Goal: Task Accomplishment & Management: Complete application form

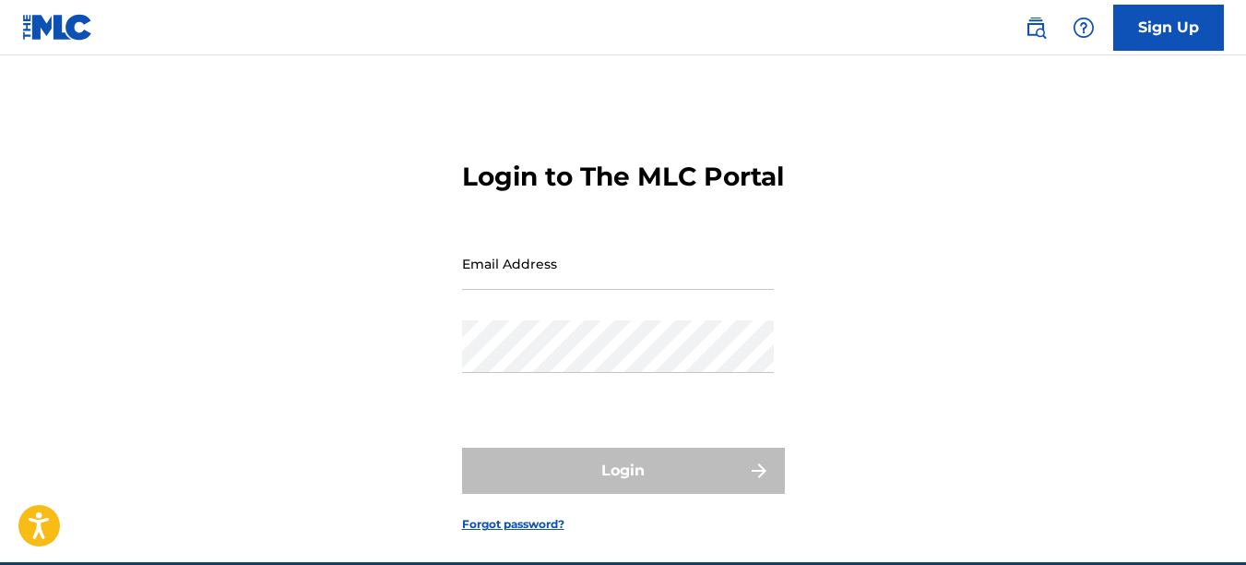
click at [586, 290] on input "Email Address" at bounding box center [618, 263] width 312 height 53
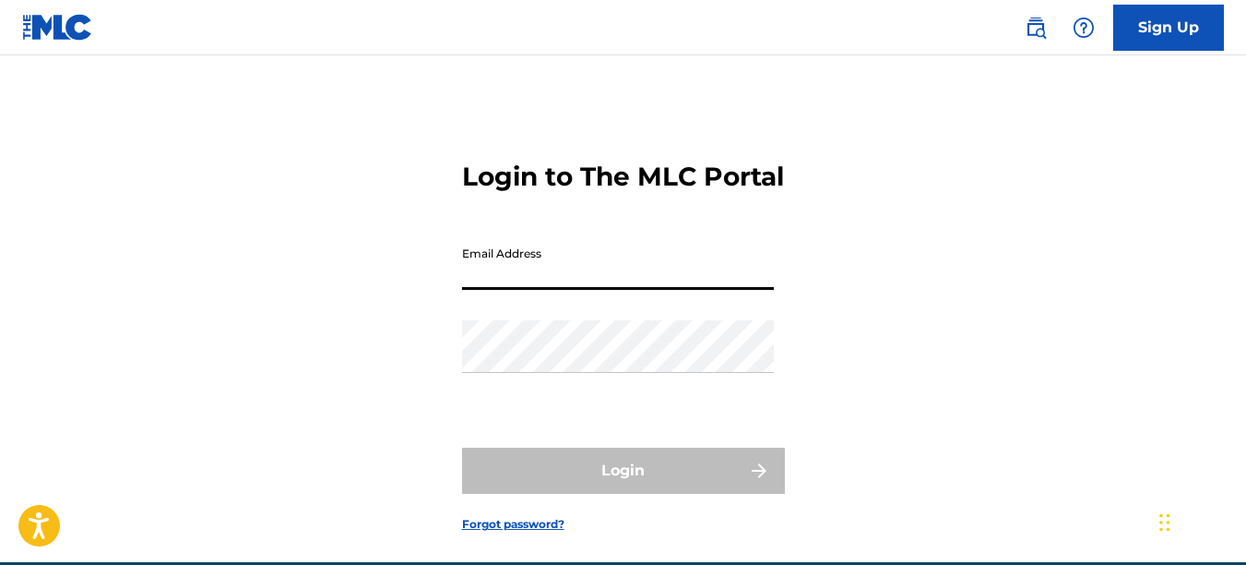
type input "[EMAIL_ADDRESS][DOMAIN_NAME]"
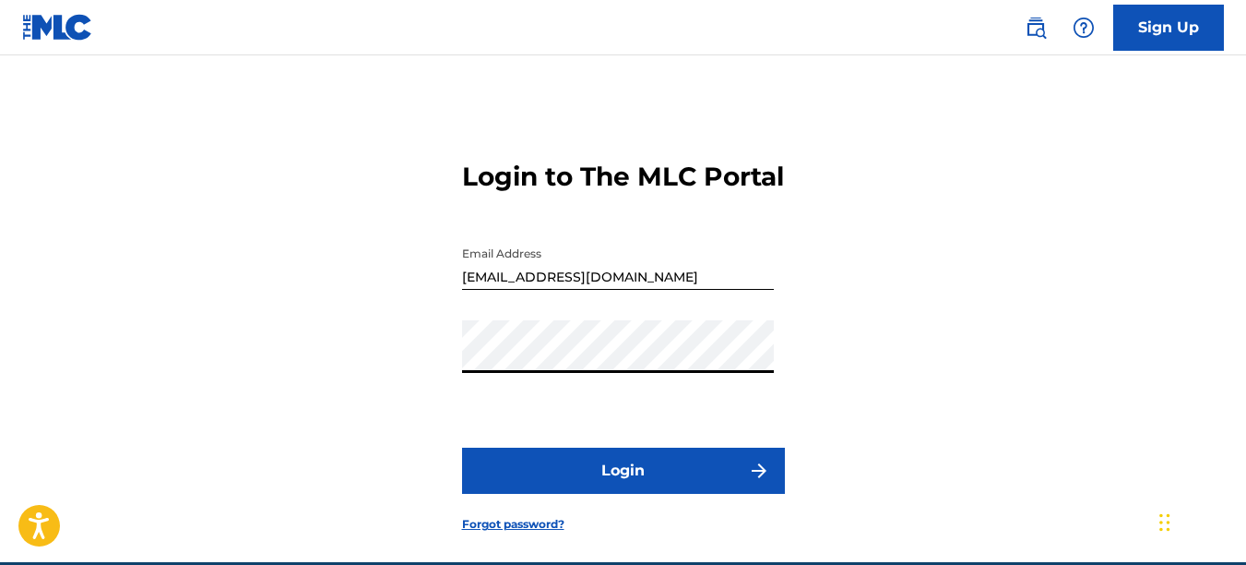
click at [462, 447] on button "Login" at bounding box center [623, 470] width 323 height 46
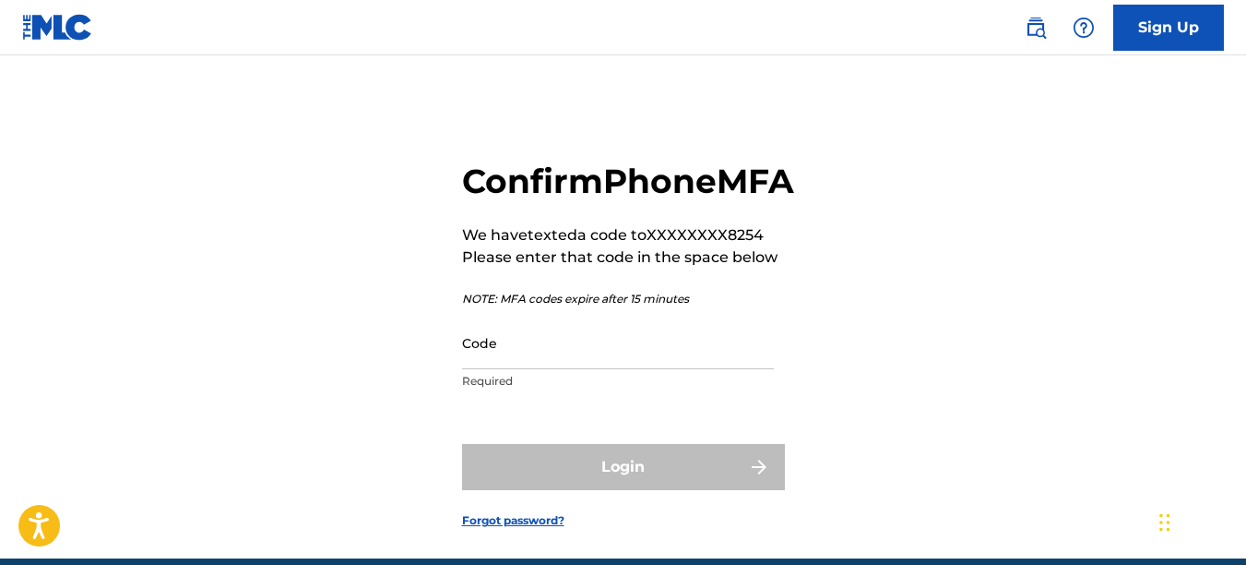
click at [508, 369] on input "Code" at bounding box center [618, 342] width 312 height 53
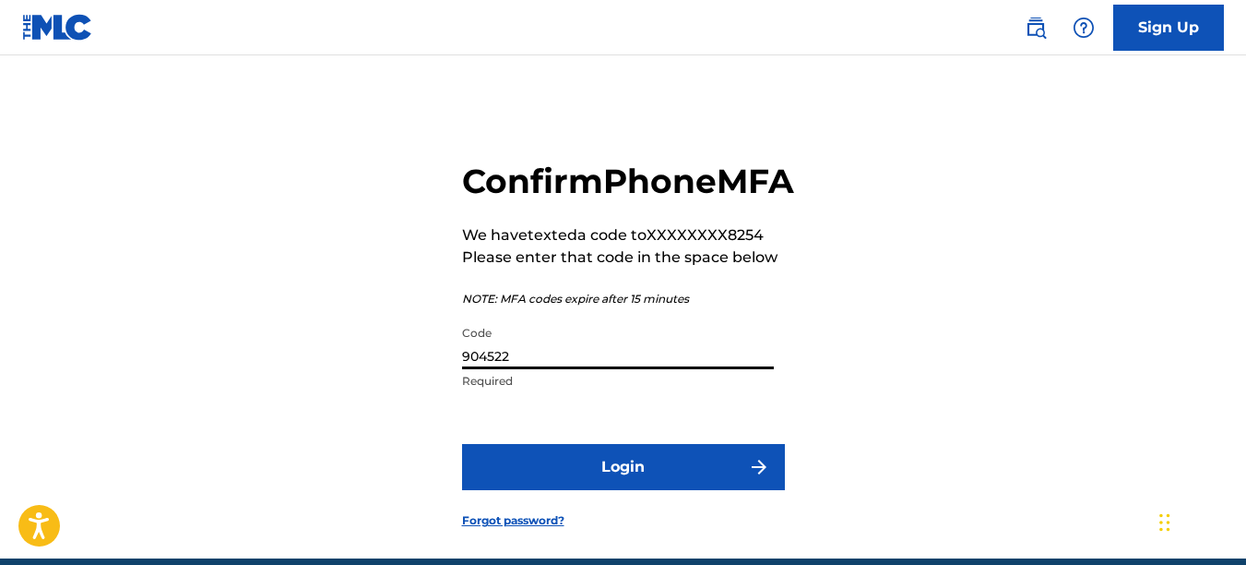
type input "904522"
click at [462, 444] on button "Login" at bounding box center [623, 467] width 323 height 46
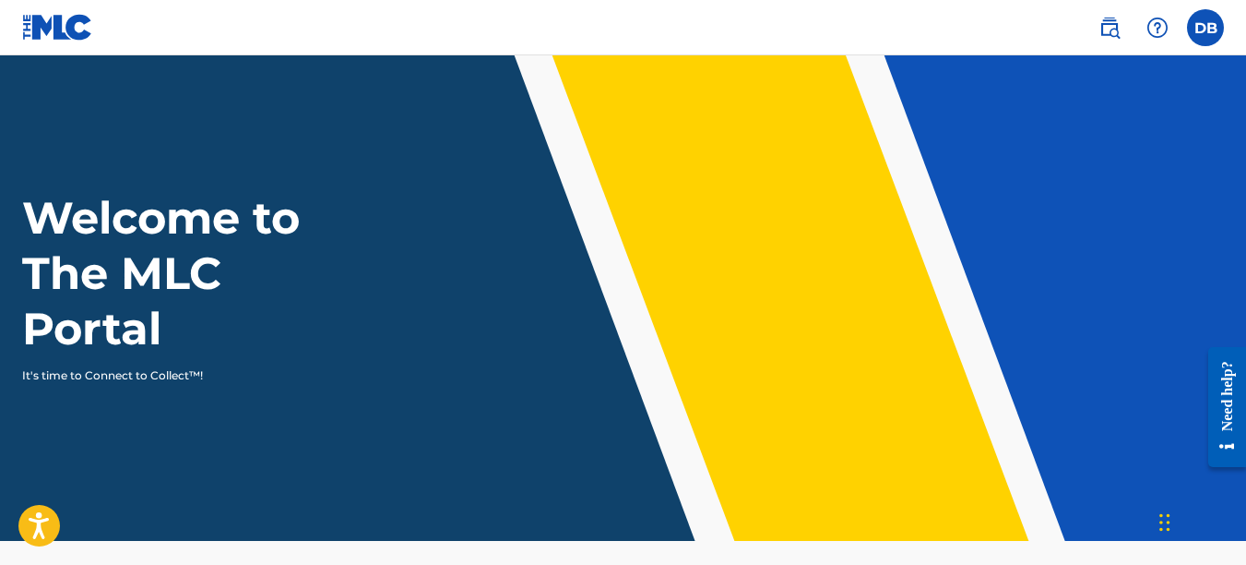
click at [1208, 28] on label at bounding box center [1205, 27] width 37 height 37
click at [1206, 28] on input "DB [PERSON_NAME] [EMAIL_ADDRESS][DOMAIN_NAME] Notification Preferences Profile …" at bounding box center [1206, 28] width 0 height 0
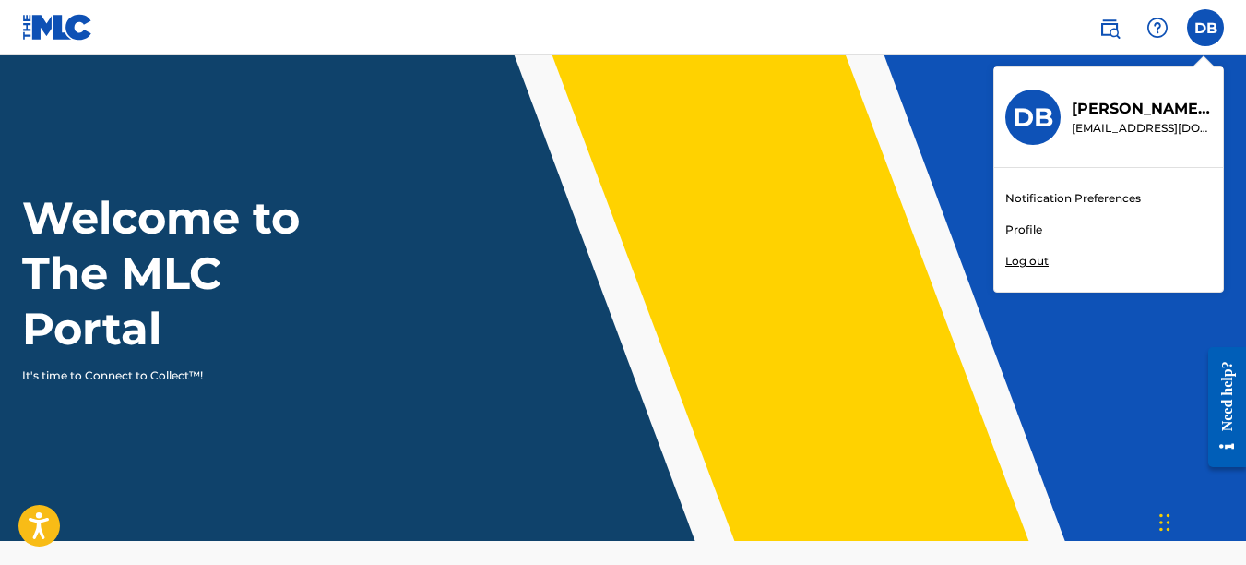
click at [1022, 232] on link "Profile" at bounding box center [1024, 229] width 37 height 17
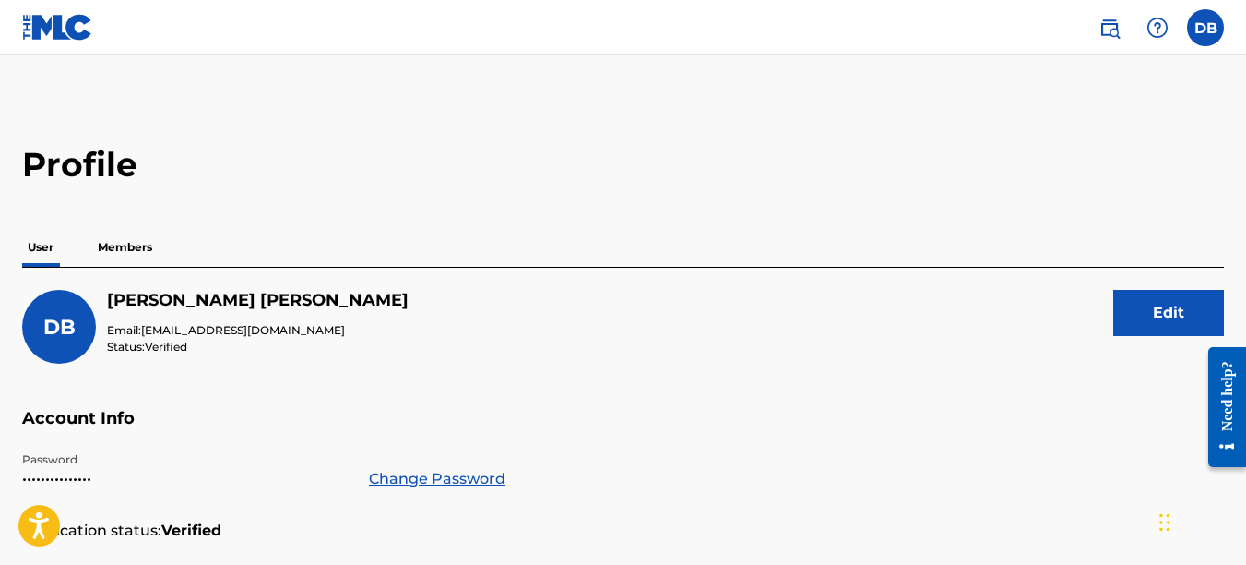
click at [120, 241] on p "Members" at bounding box center [125, 247] width 66 height 39
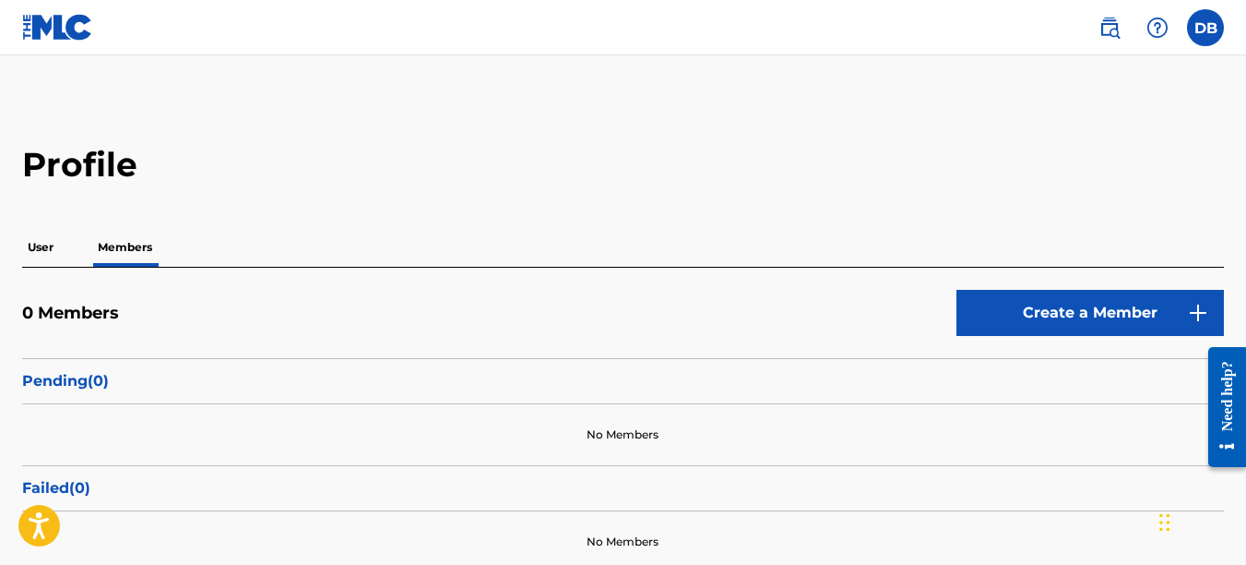
click at [51, 32] on img at bounding box center [57, 27] width 71 height 27
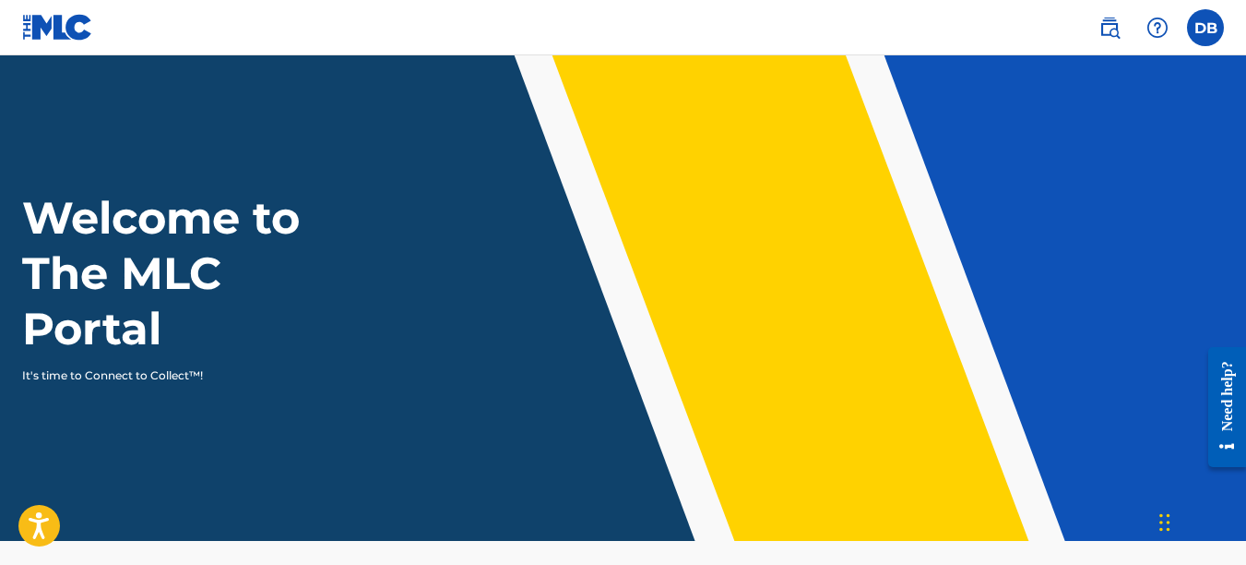
click at [1113, 39] on link at bounding box center [1109, 27] width 37 height 37
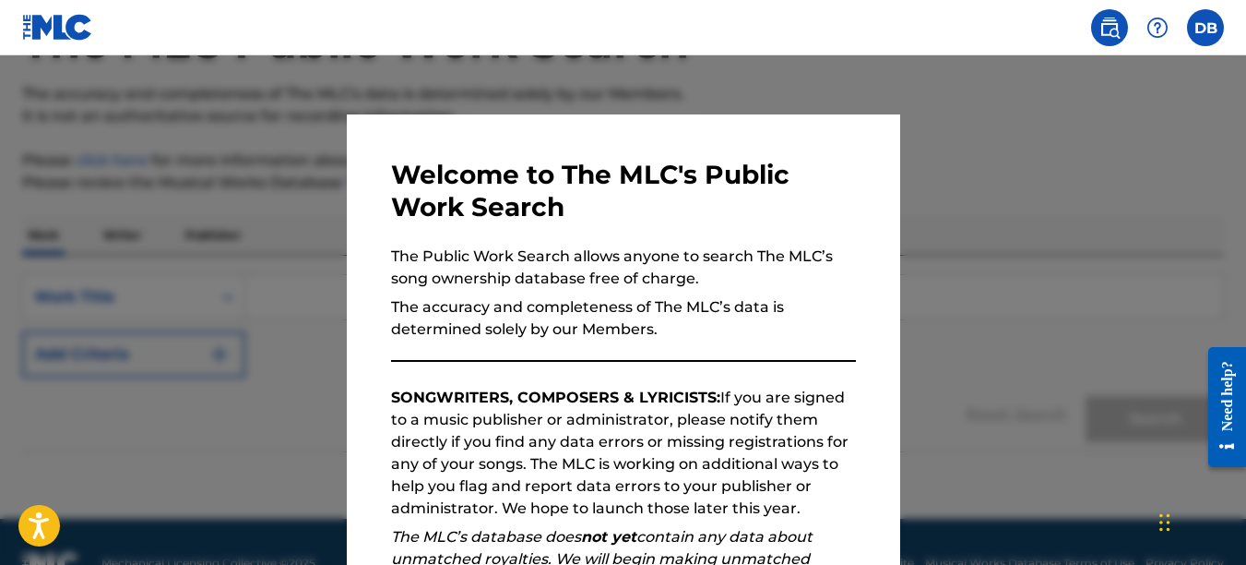
scroll to position [140, 0]
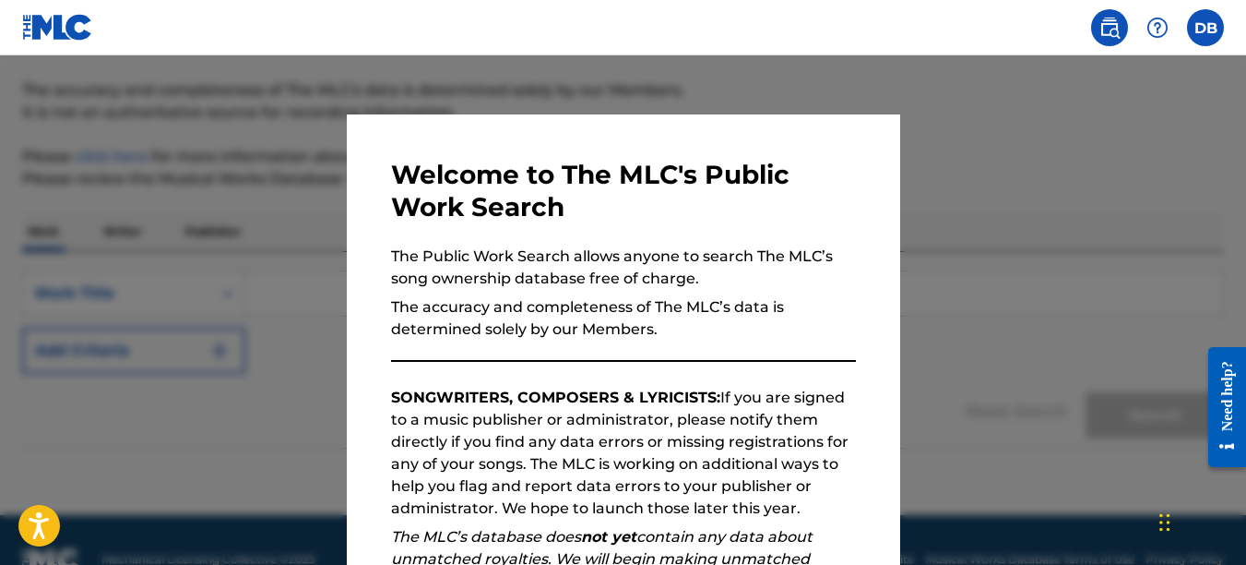
click at [798, 370] on div "Welcome to The MLC's Public Work Search The Public Work Search allows anyone to…" at bounding box center [623, 479] width 465 height 641
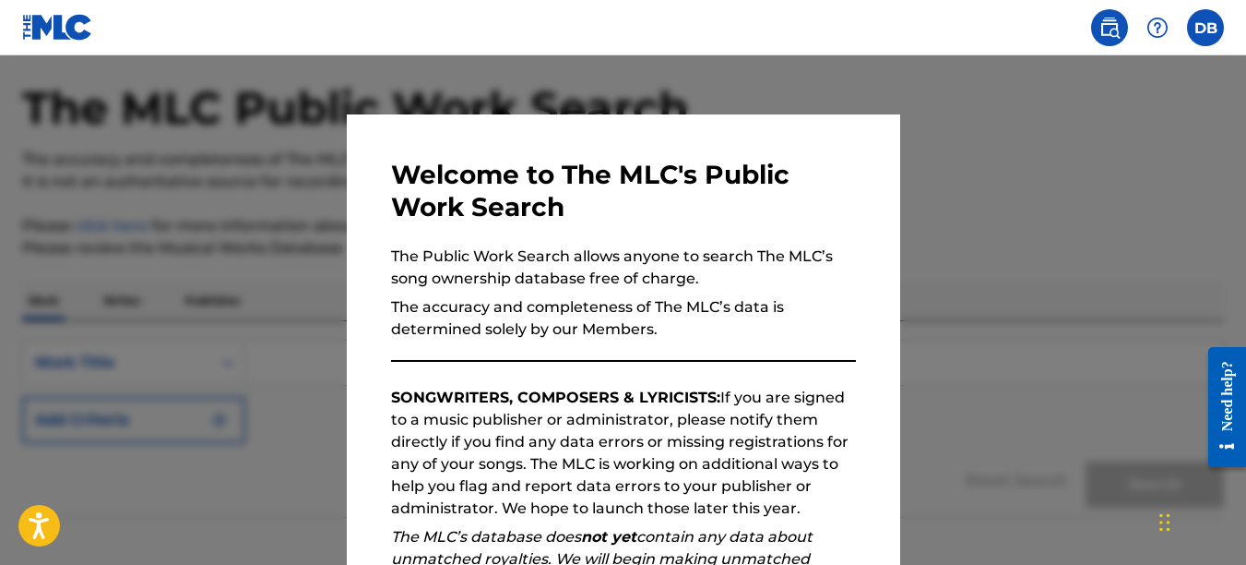
scroll to position [179, 0]
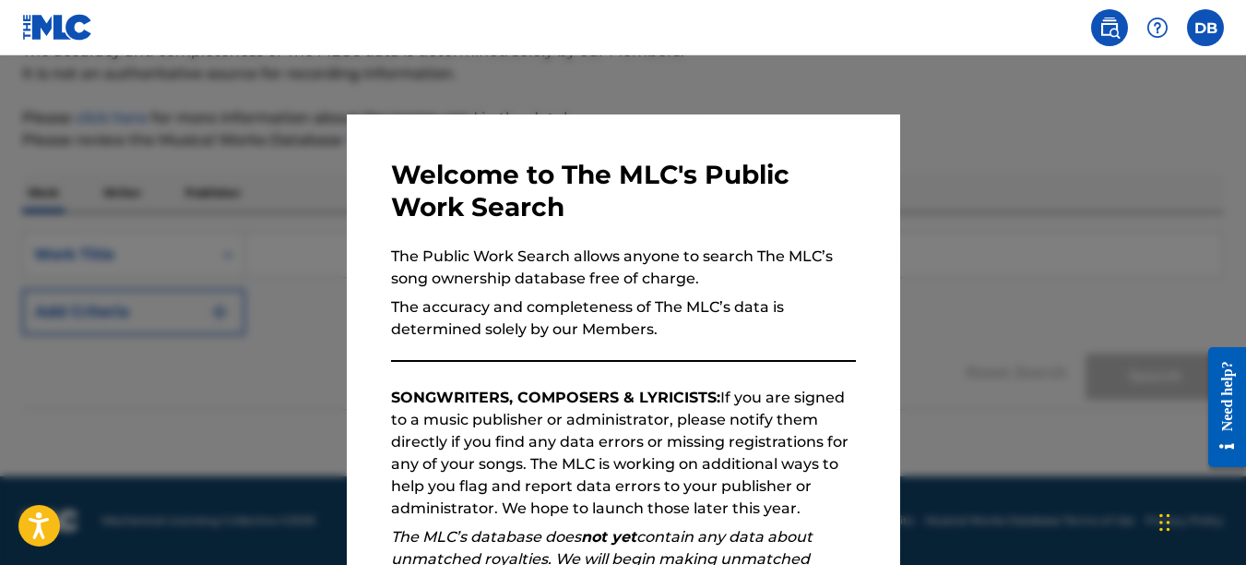
click at [808, 483] on p "SONGWRITERS, COMPOSERS & LYRICISTS: If you are signed to a music publisher or a…" at bounding box center [623, 453] width 465 height 133
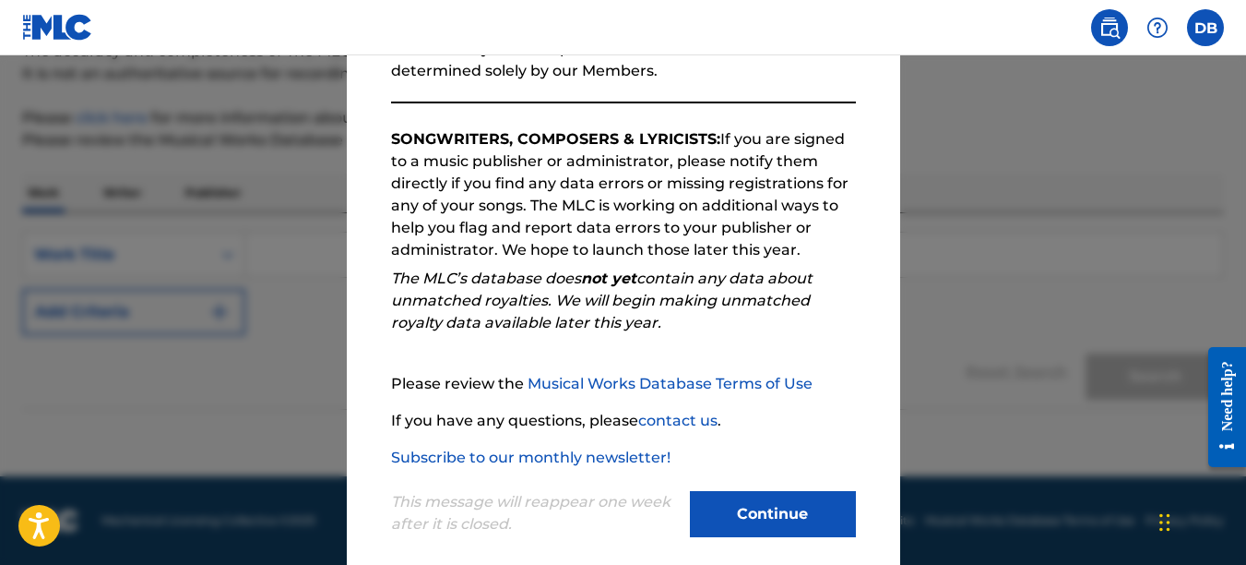
scroll to position [280, 0]
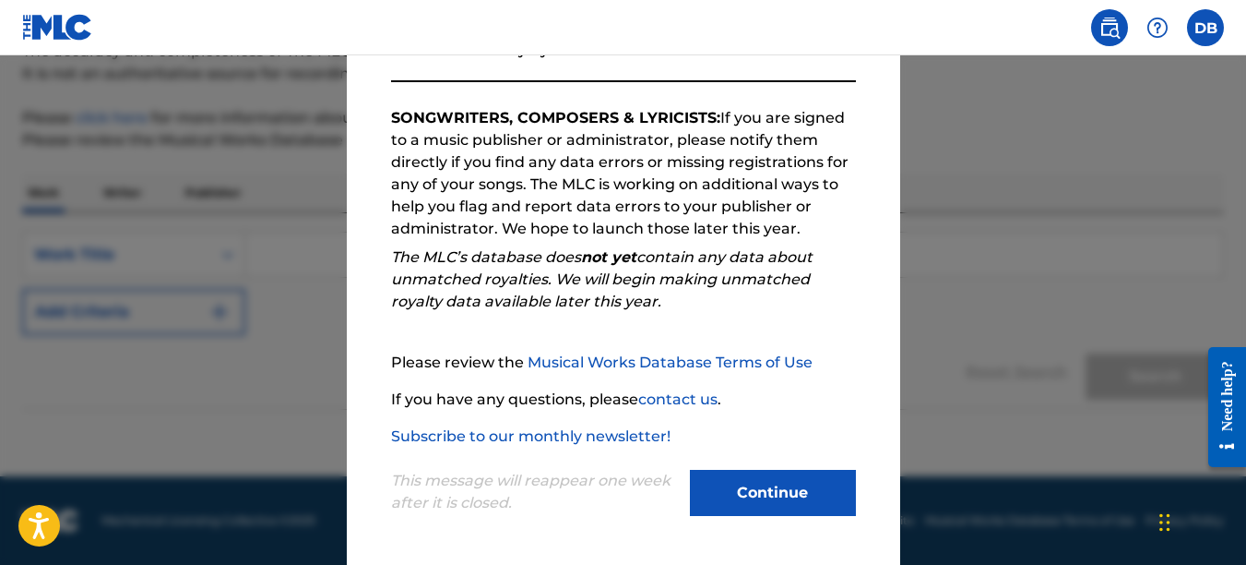
click at [808, 483] on button "Continue" at bounding box center [773, 493] width 166 height 46
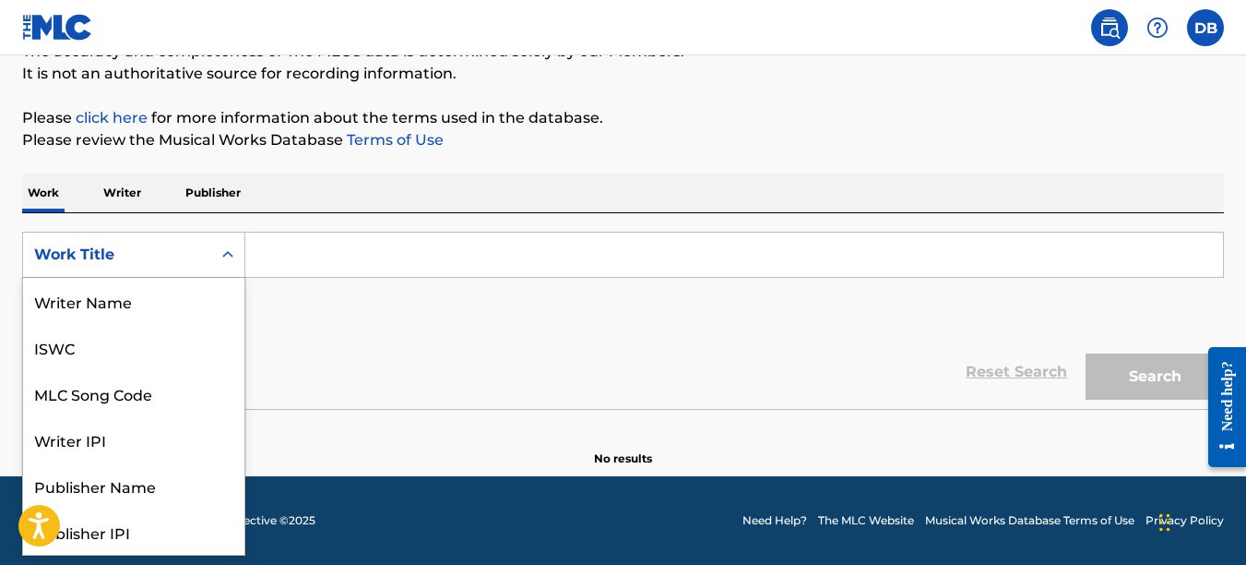
click at [209, 256] on div "Work Title" at bounding box center [117, 254] width 188 height 35
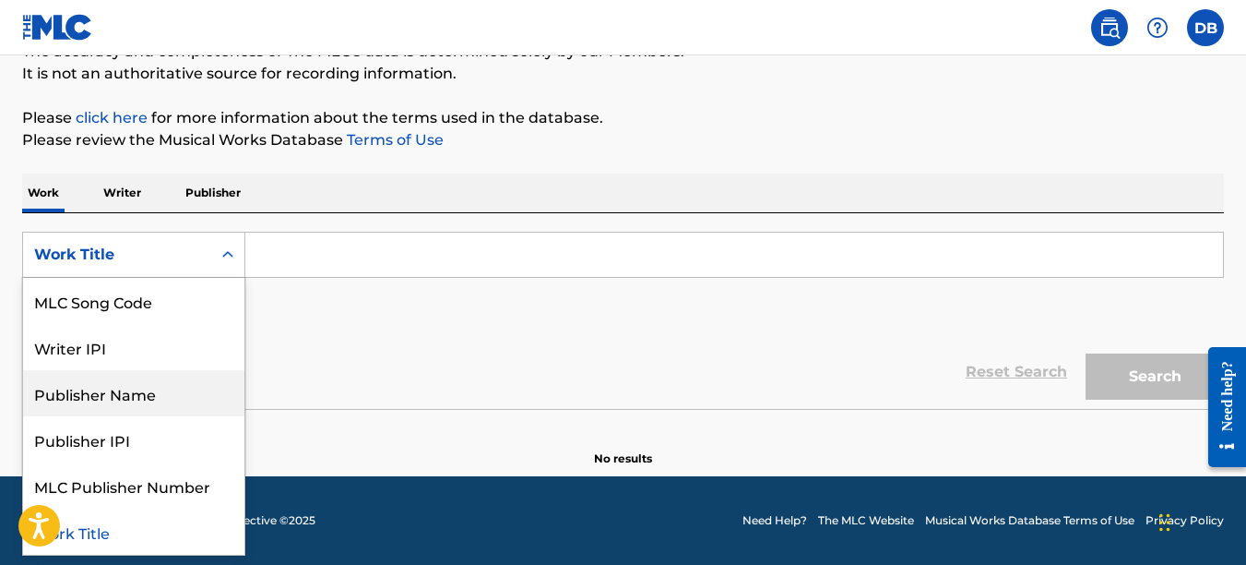
click at [168, 390] on div "Publisher Name" at bounding box center [133, 393] width 221 height 46
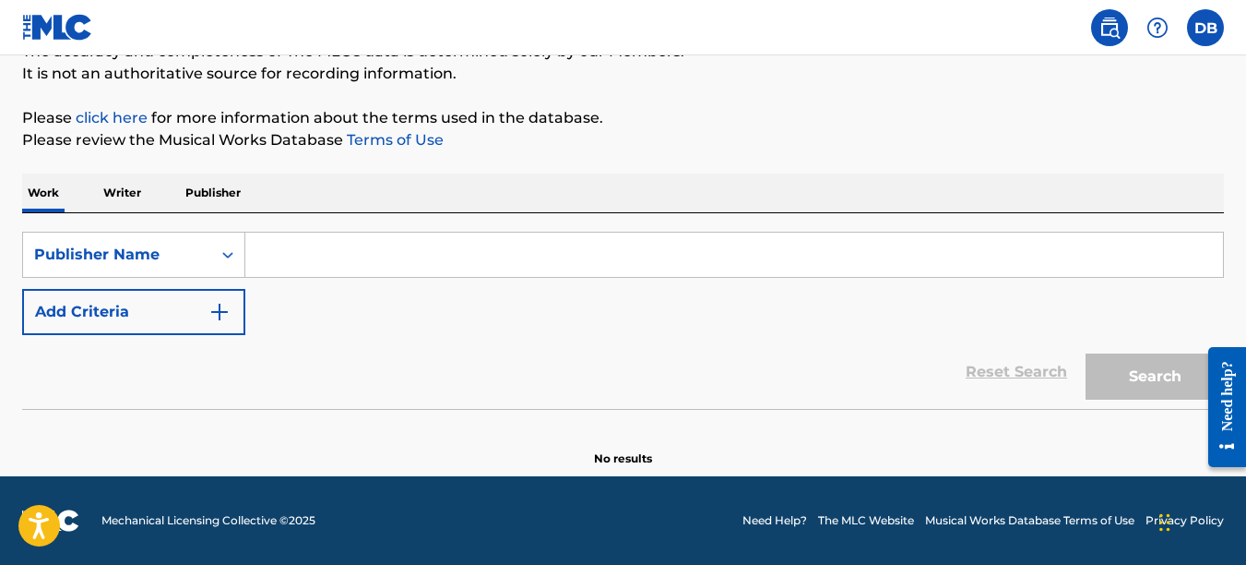
click at [289, 258] on input "Search Form" at bounding box center [734, 254] width 978 height 44
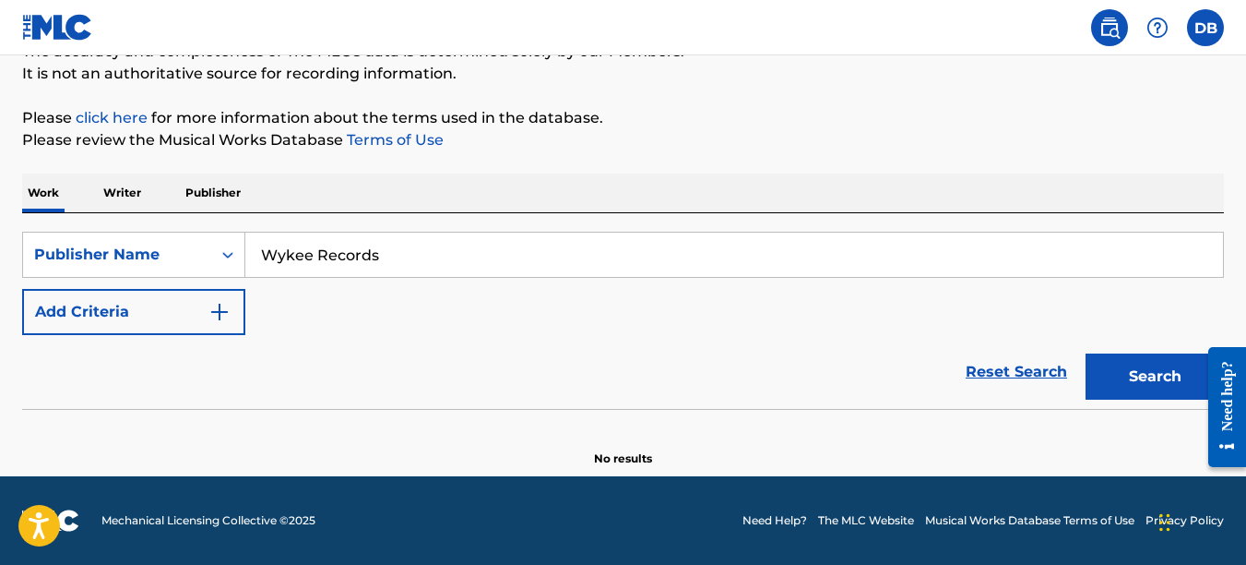
type input "Wykee Records"
click at [1086, 353] on button "Search" at bounding box center [1155, 376] width 138 height 46
drag, startPoint x: 385, startPoint y: 260, endPoint x: 256, endPoint y: 252, distance: 128.5
click at [256, 252] on input "Wykee Records" at bounding box center [734, 254] width 978 height 44
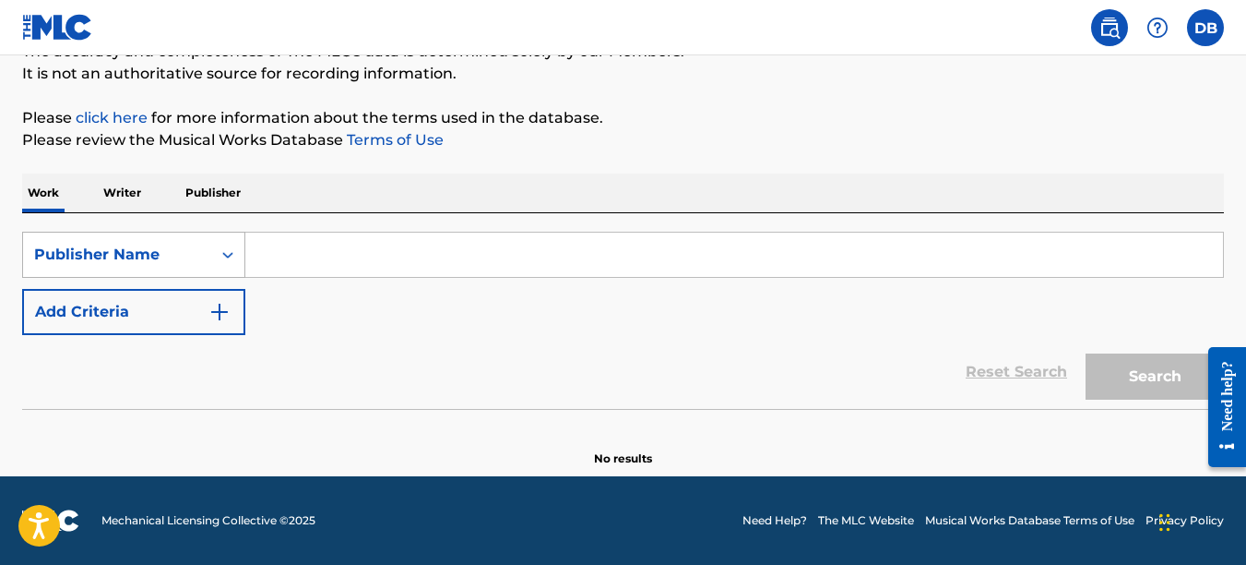
click at [232, 250] on icon "Search Form" at bounding box center [228, 254] width 18 height 18
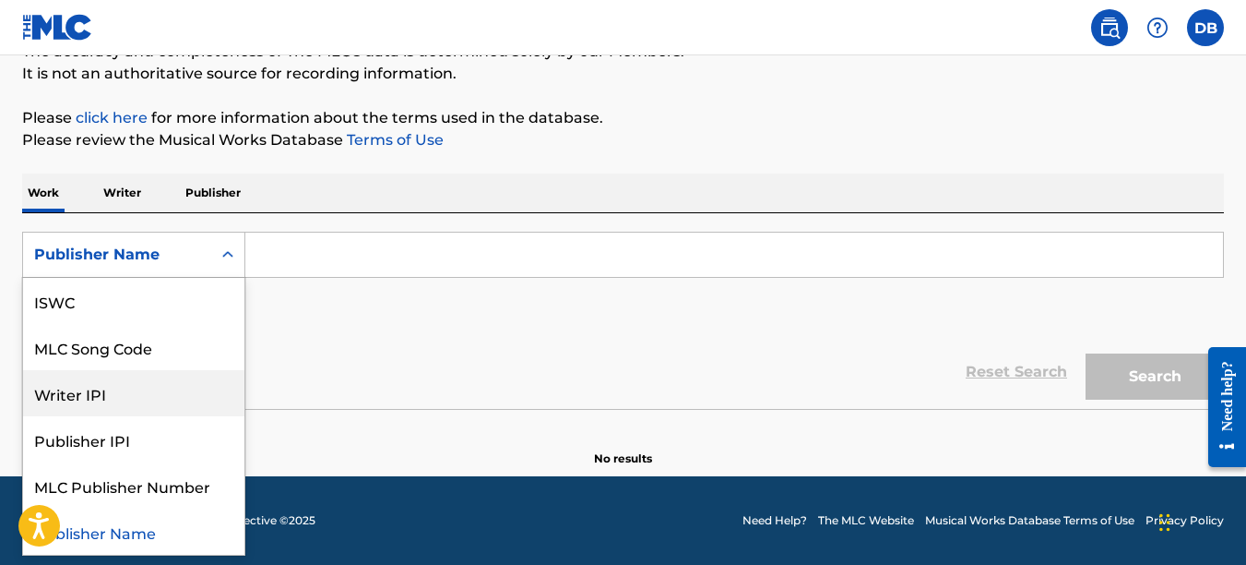
click at [163, 394] on div "Writer IPI" at bounding box center [133, 393] width 221 height 46
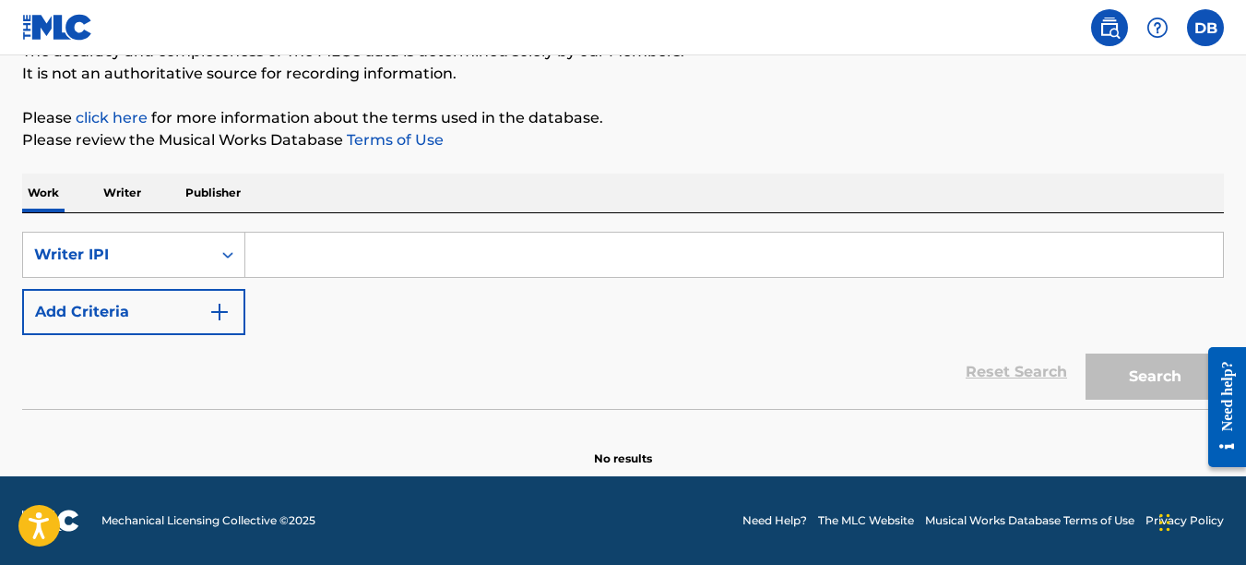
click at [301, 259] on input "Search Form" at bounding box center [734, 254] width 978 height 44
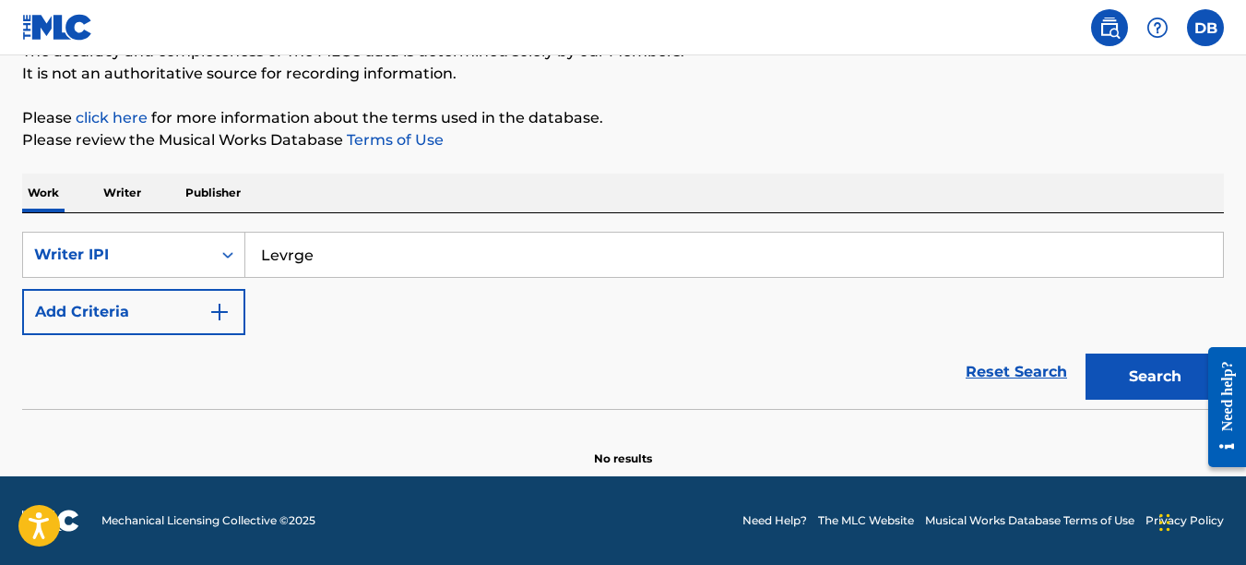
type input "Levrge"
click at [459, 304] on div "SearchWithCriteria3b9eb4a6-3a5a-44d8-a366-b55ff2879218 Writer IPI Levrge Add Cr…" at bounding box center [623, 283] width 1202 height 103
click at [1142, 375] on button "Search" at bounding box center [1155, 376] width 138 height 46
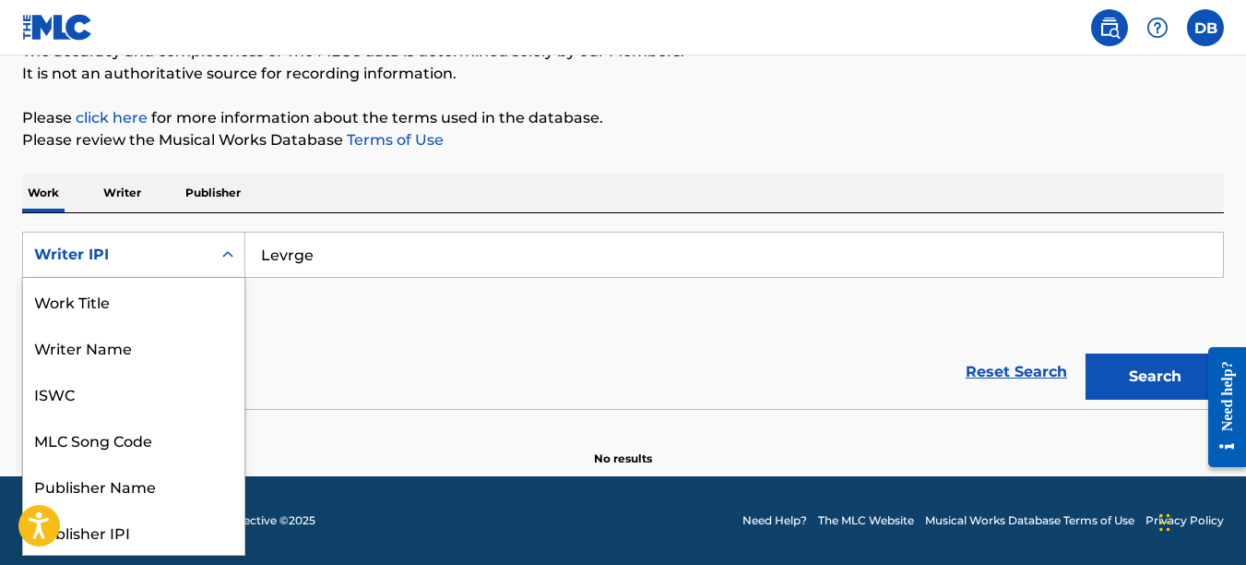
click at [205, 264] on div "Writer IPI" at bounding box center [117, 254] width 188 height 35
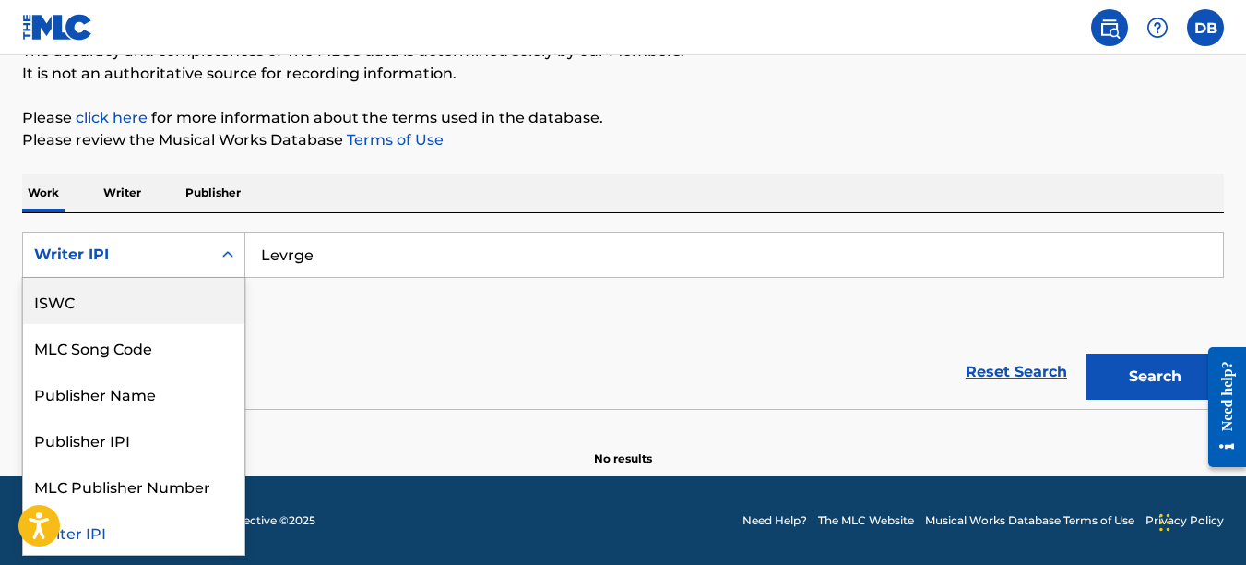
click at [177, 311] on div "ISWC" at bounding box center [133, 301] width 221 height 46
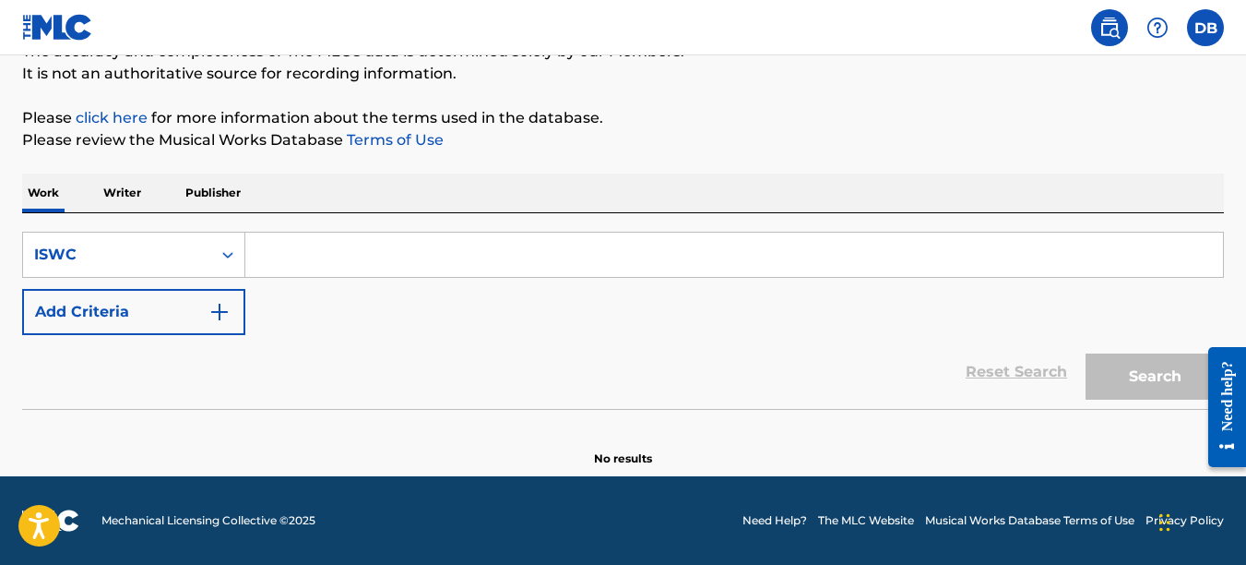
click at [154, 303] on button "Add Criteria" at bounding box center [133, 312] width 223 height 46
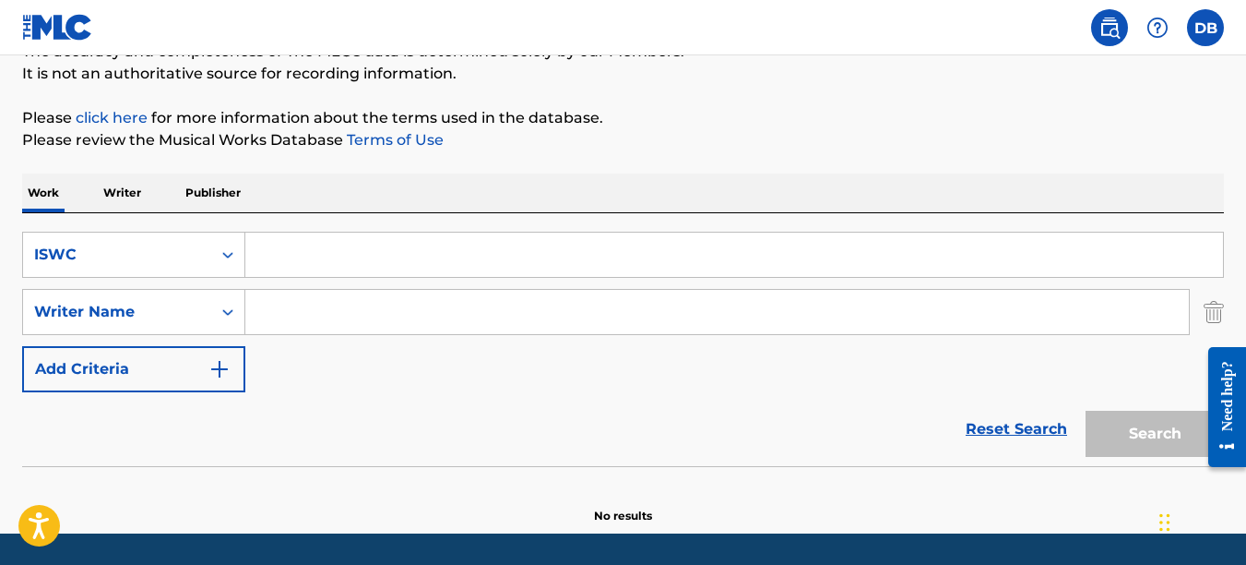
click at [1214, 321] on img "Search Form" at bounding box center [1214, 312] width 20 height 46
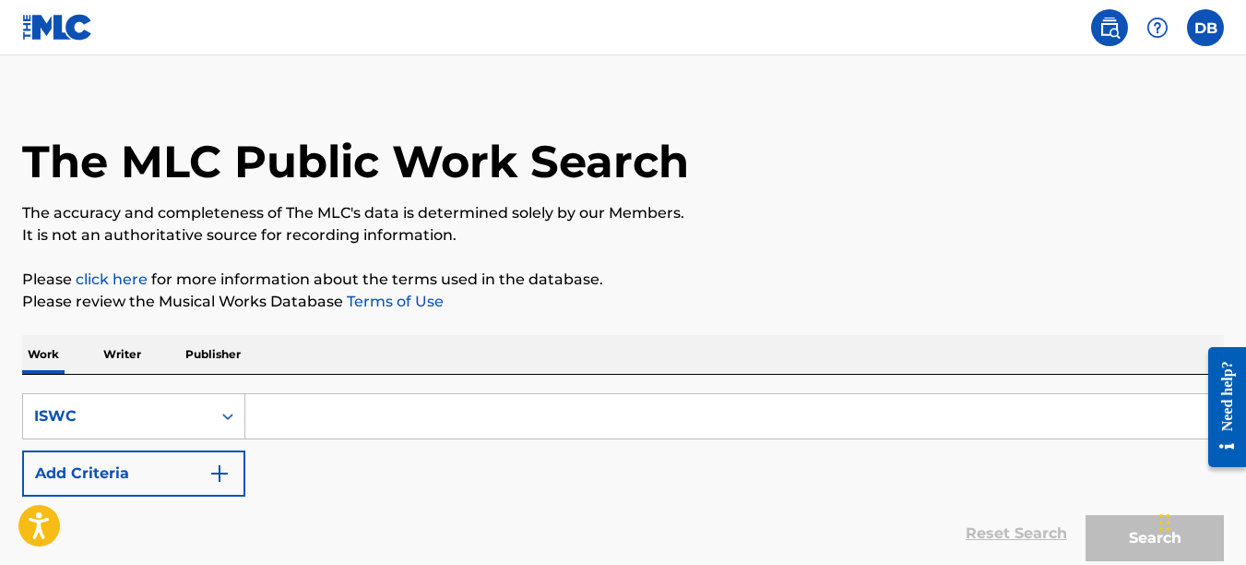
scroll to position [16, 0]
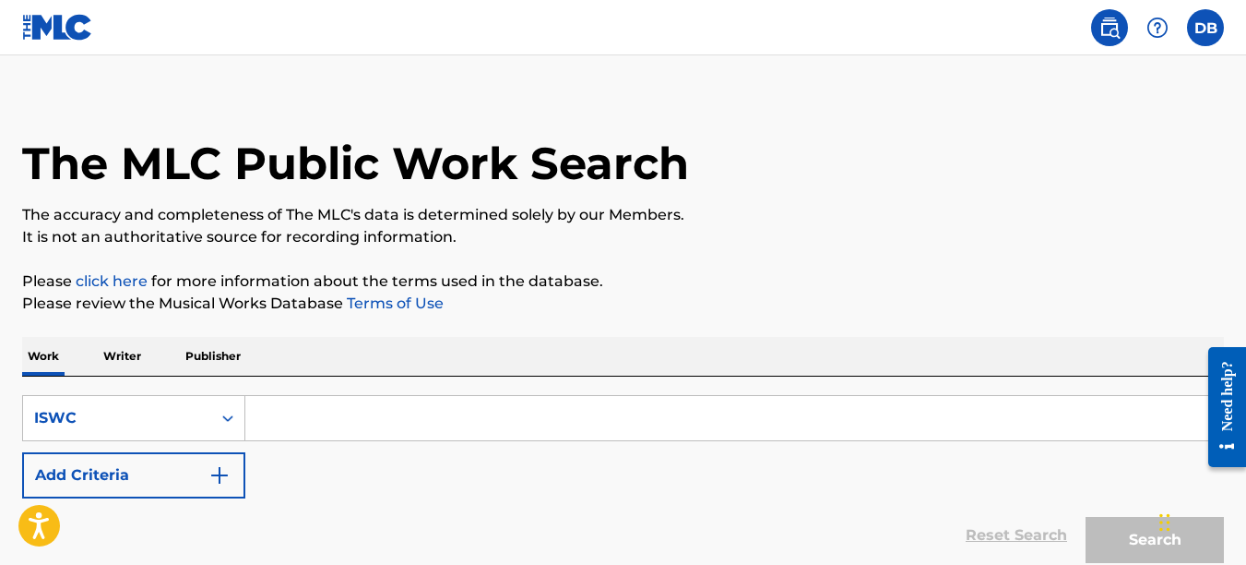
click at [1209, 39] on label at bounding box center [1205, 27] width 37 height 37
click at [1206, 28] on input "DB [PERSON_NAME] [EMAIL_ADDRESS][DOMAIN_NAME] Notification Preferences Profile …" at bounding box center [1206, 28] width 0 height 0
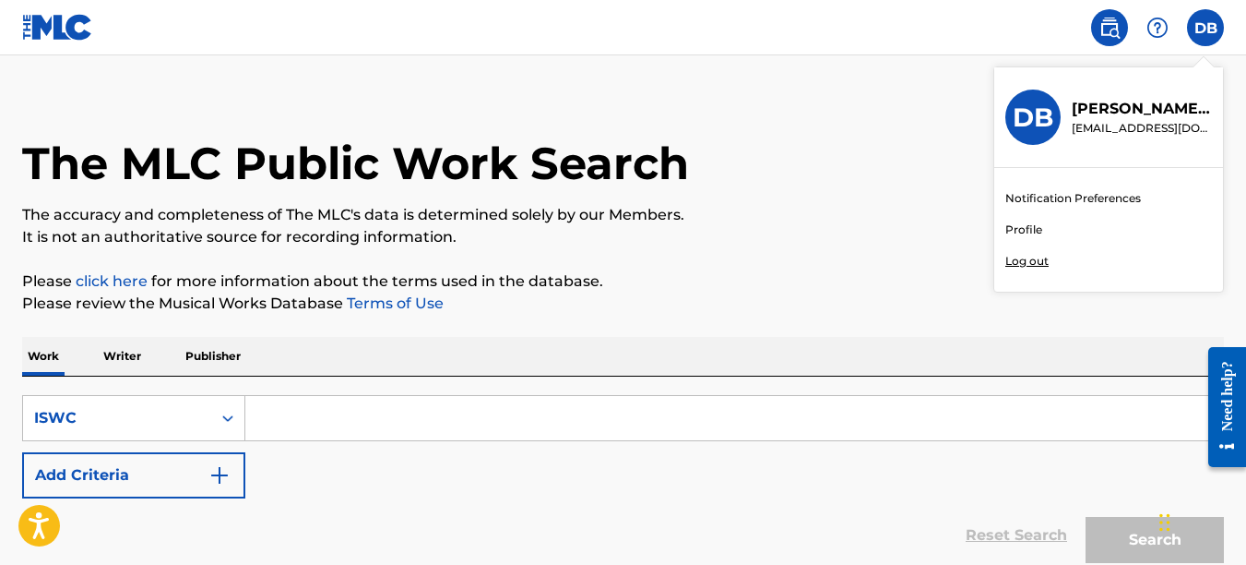
click at [1027, 221] on link "Profile" at bounding box center [1024, 229] width 37 height 17
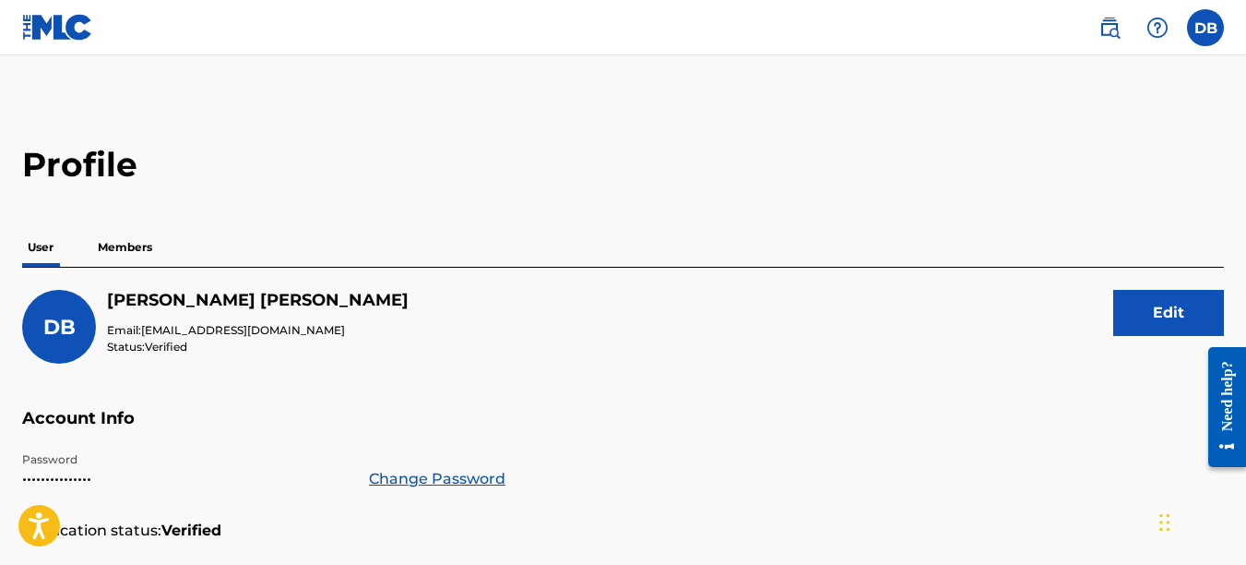
click at [73, 38] on img at bounding box center [57, 27] width 71 height 27
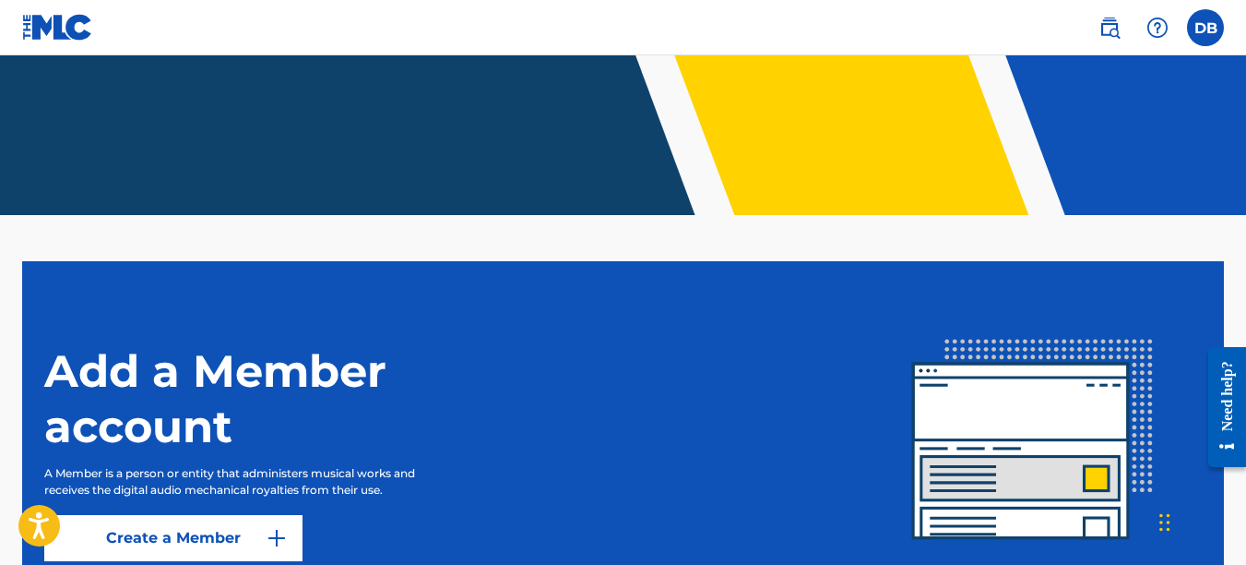
scroll to position [318, 0]
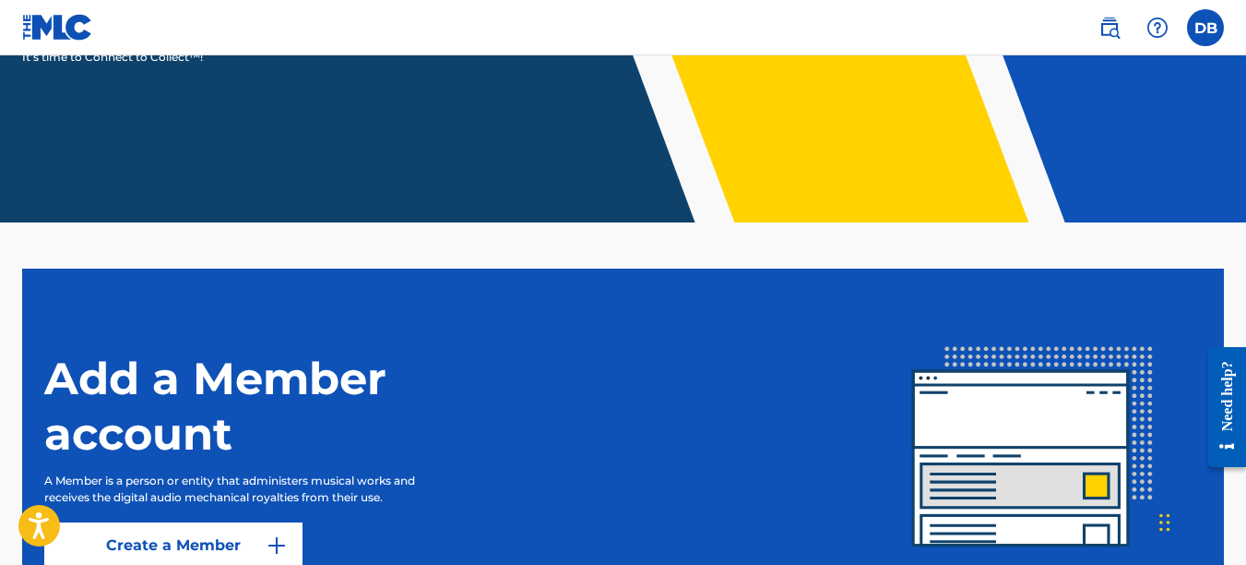
click at [238, 557] on link "Create a Member" at bounding box center [173, 545] width 258 height 46
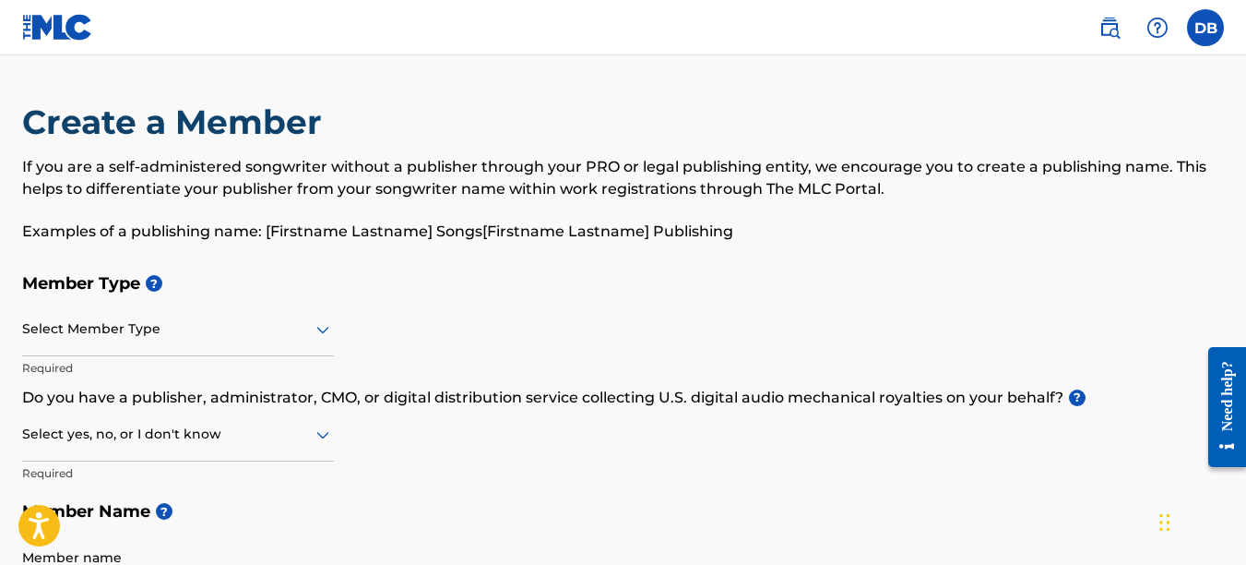
click at [327, 326] on icon at bounding box center [323, 329] width 22 height 22
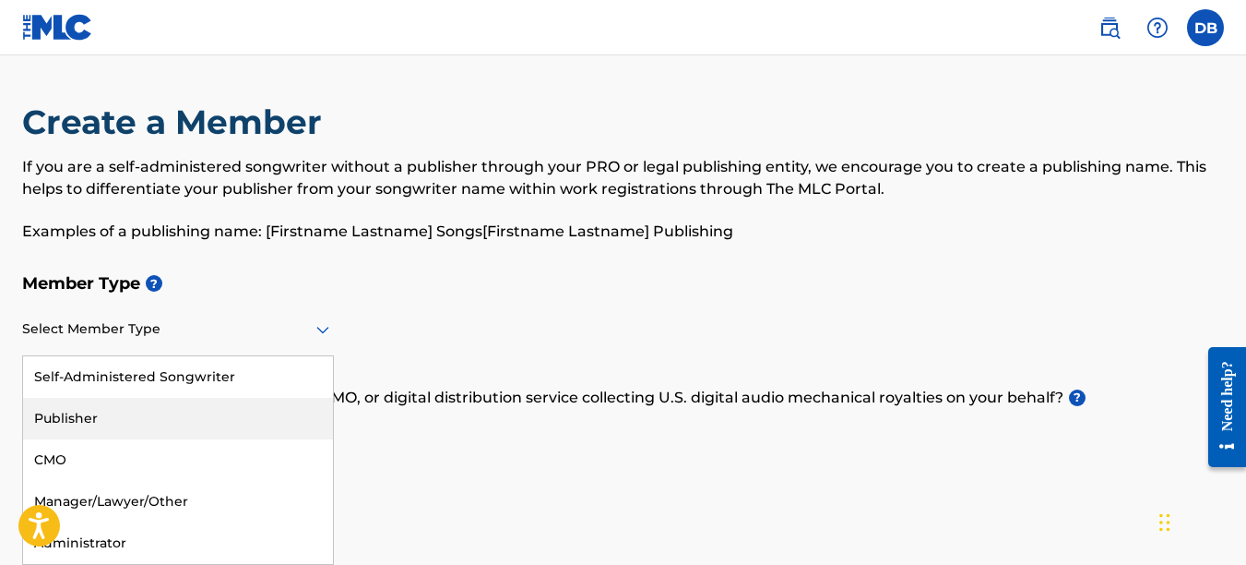
click at [180, 407] on div "Publisher" at bounding box center [178, 419] width 310 height 42
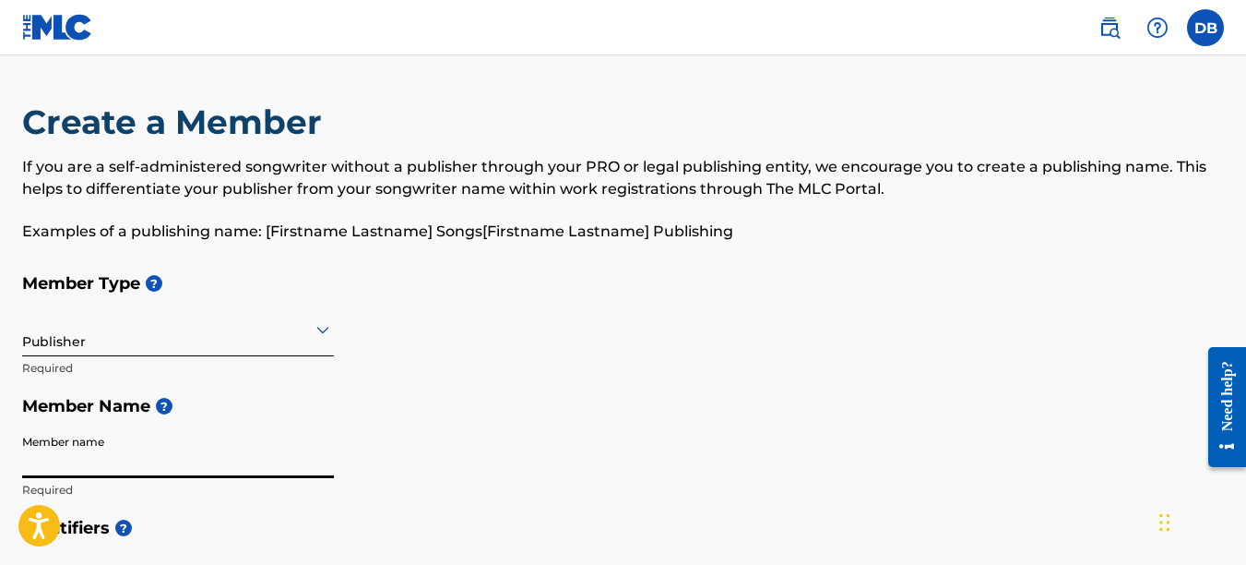
click at [153, 452] on input "Member name" at bounding box center [178, 451] width 312 height 53
click at [478, 363] on div "Member Type ? Publisher Required Member Name ? Member name Required" at bounding box center [623, 386] width 1202 height 244
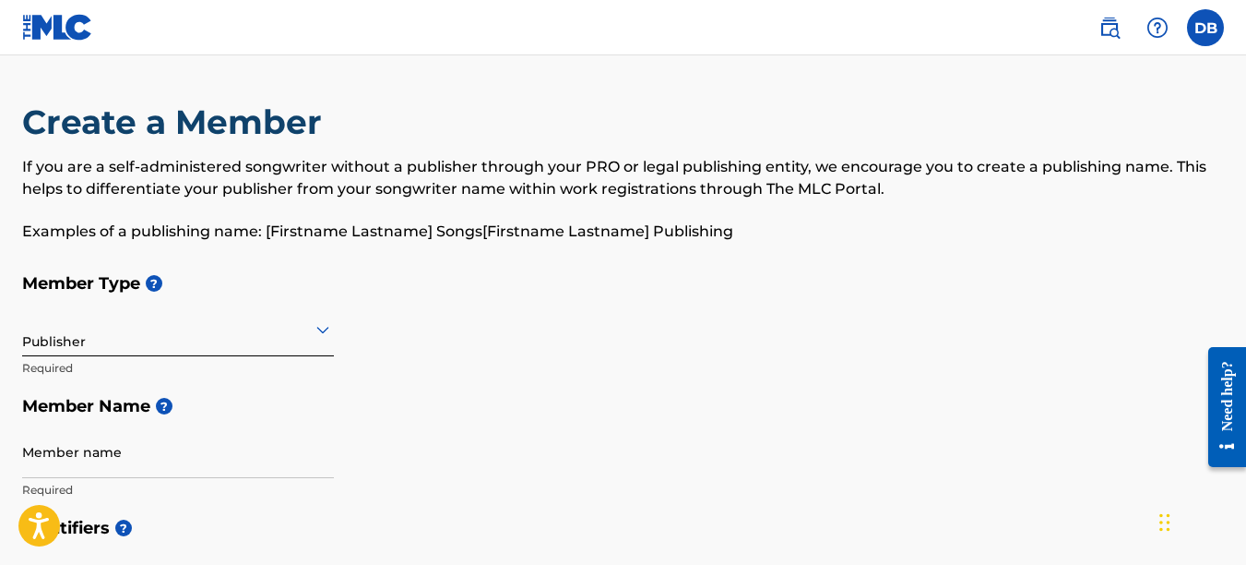
click at [331, 330] on icon at bounding box center [323, 329] width 22 height 22
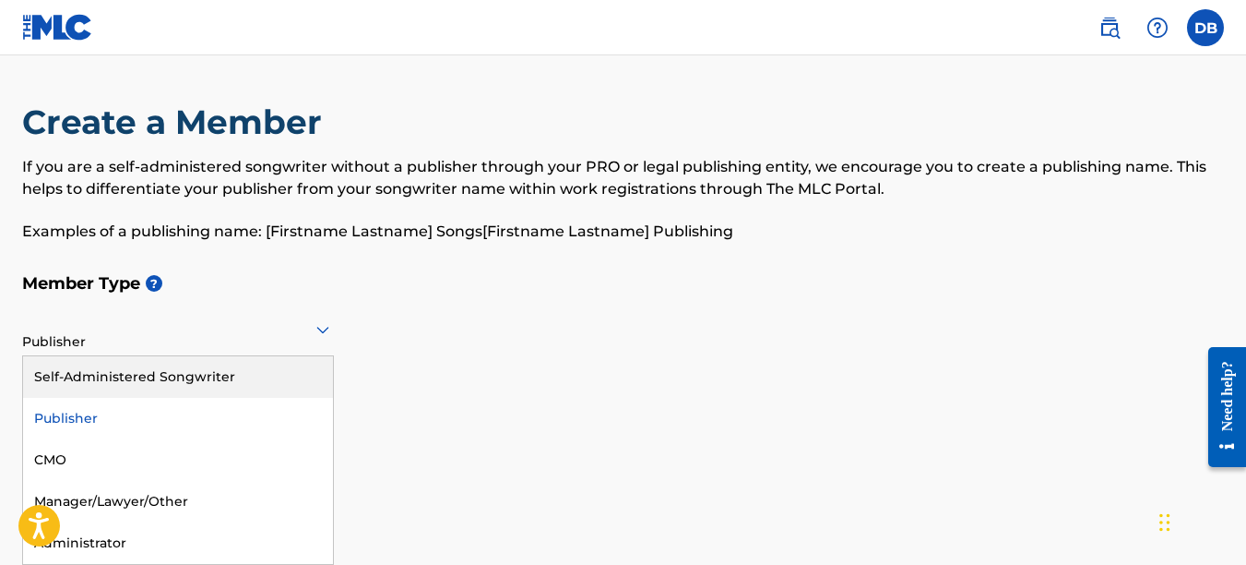
click at [250, 369] on div "Self-Administered Songwriter" at bounding box center [178, 377] width 310 height 42
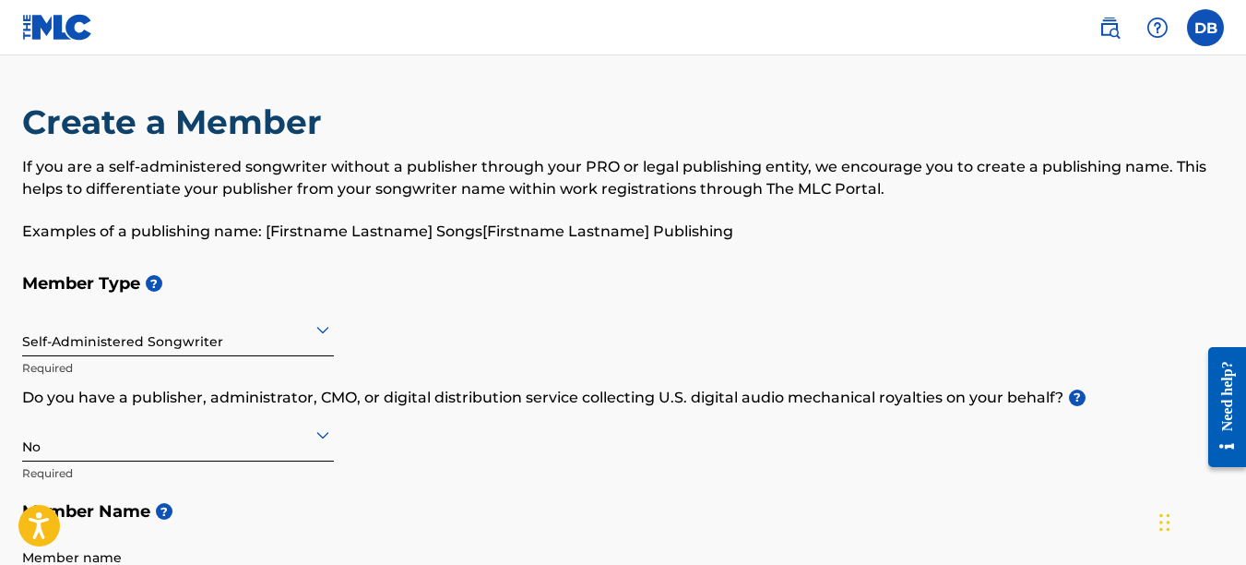
scroll to position [22, 0]
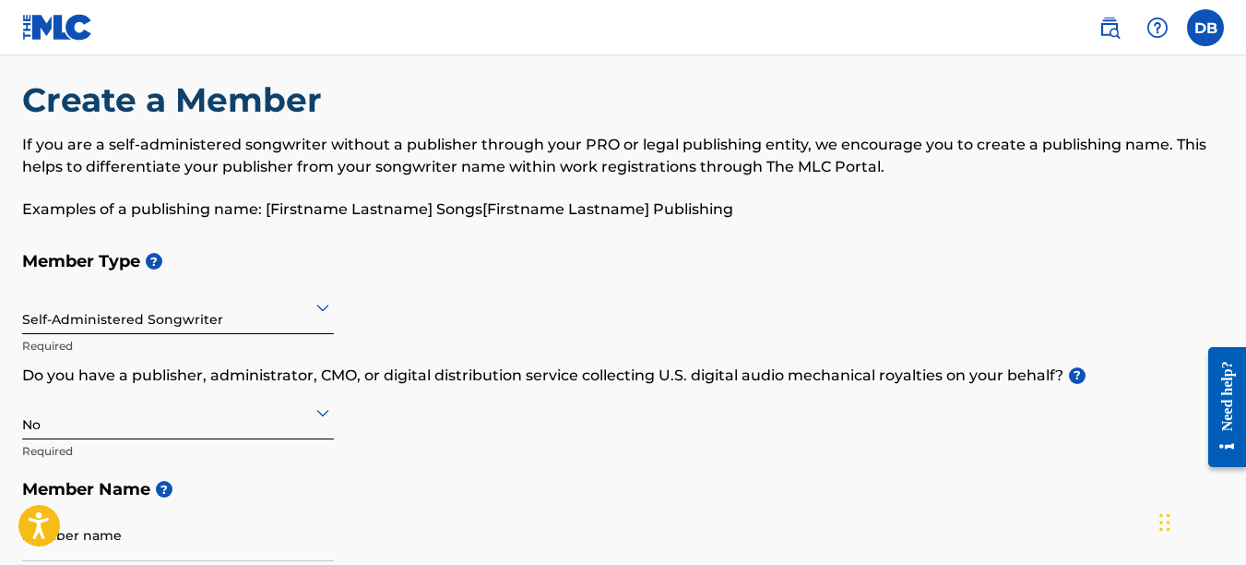
click at [227, 435] on div "No" at bounding box center [178, 413] width 312 height 53
click at [170, 457] on div "Yes" at bounding box center [178, 460] width 310 height 42
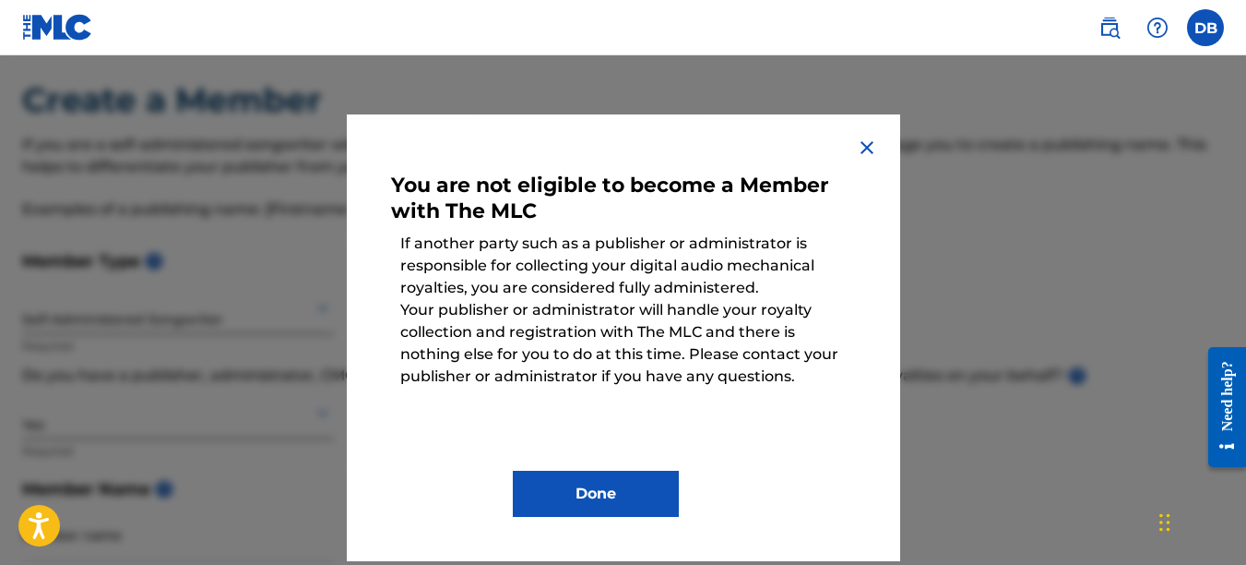
click at [866, 141] on img at bounding box center [867, 148] width 22 height 22
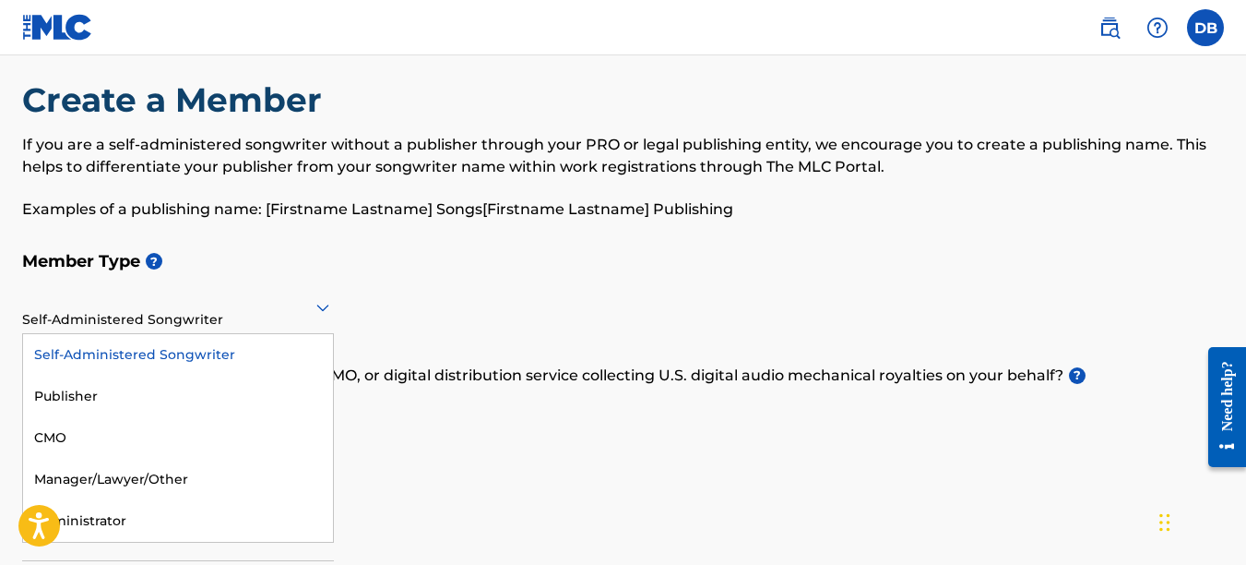
click at [327, 306] on icon at bounding box center [322, 307] width 13 height 7
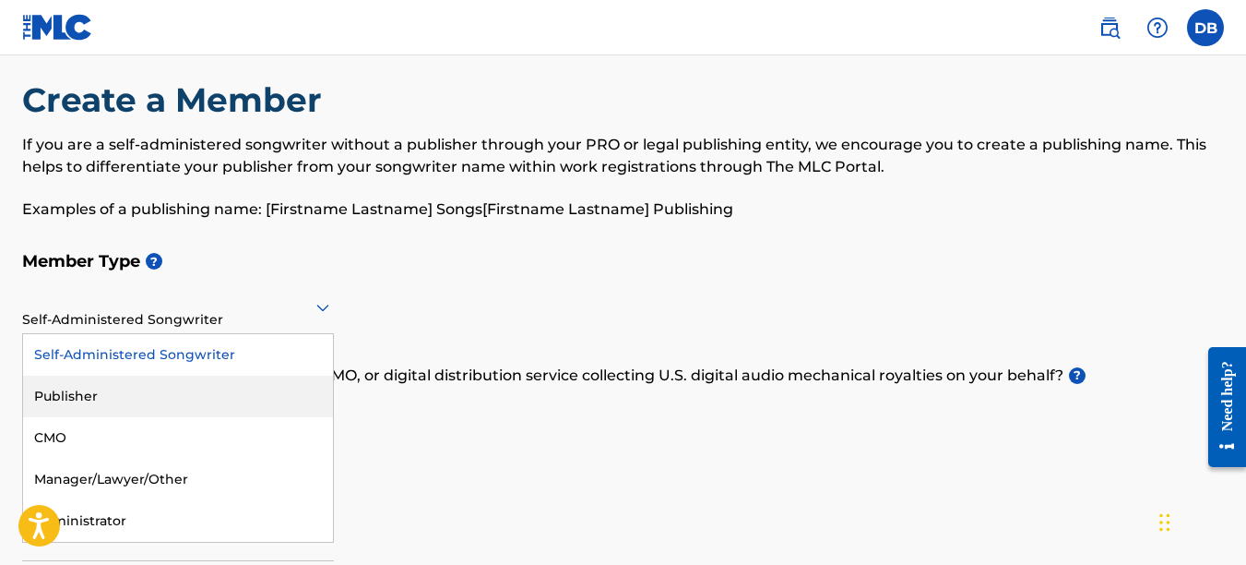
click at [194, 392] on div "Publisher" at bounding box center [178, 396] width 310 height 42
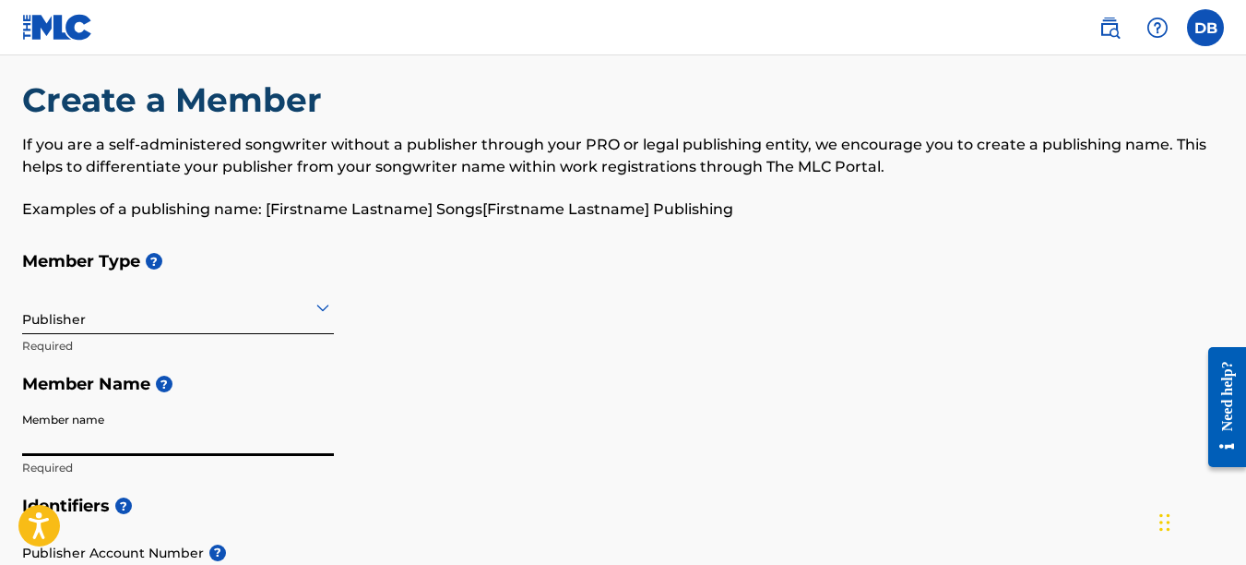
click at [108, 436] on input "Member name" at bounding box center [178, 429] width 312 height 53
type input "Wykee Records, LLC"
click at [671, 427] on div "Member Type ? Publisher Required Member Name ? Member name Wykee Records, LLC R…" at bounding box center [623, 364] width 1202 height 244
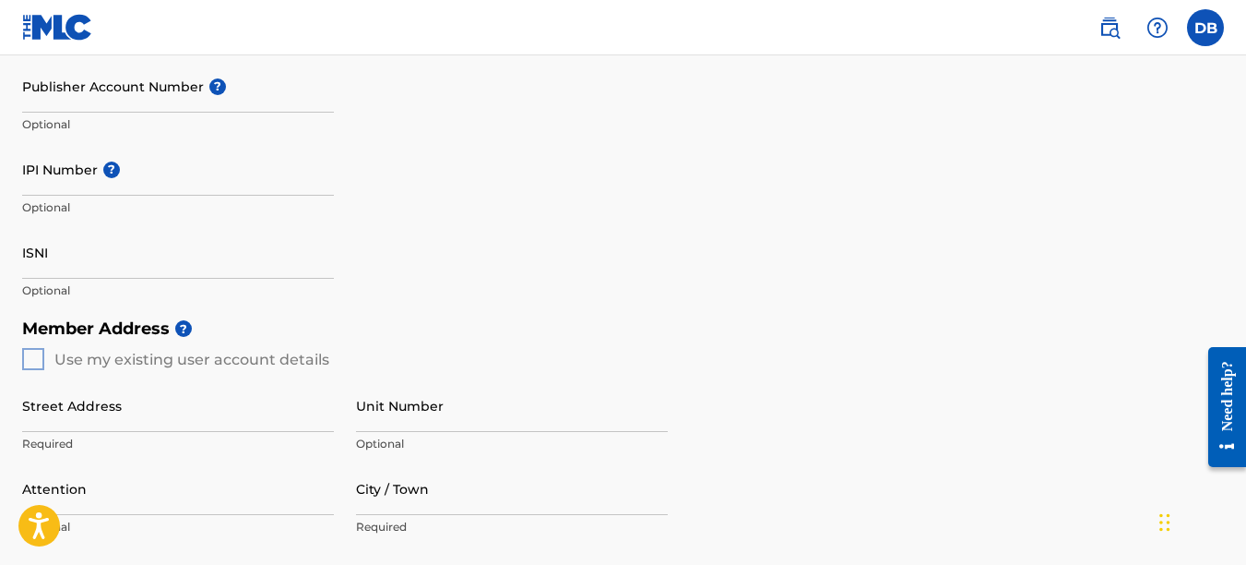
scroll to position [465, 0]
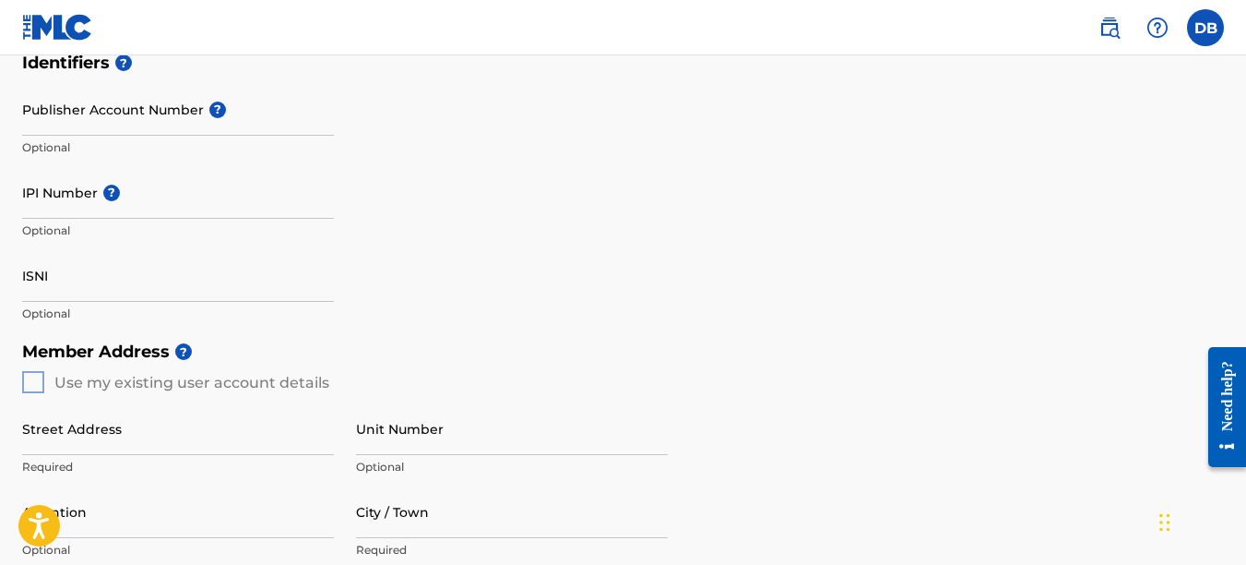
click at [75, 197] on input "IPI Number ?" at bounding box center [178, 192] width 312 height 53
paste input "1191279051"
type input "1191279051"
click at [146, 125] on input "Publisher Account Number ?" at bounding box center [178, 109] width 312 height 53
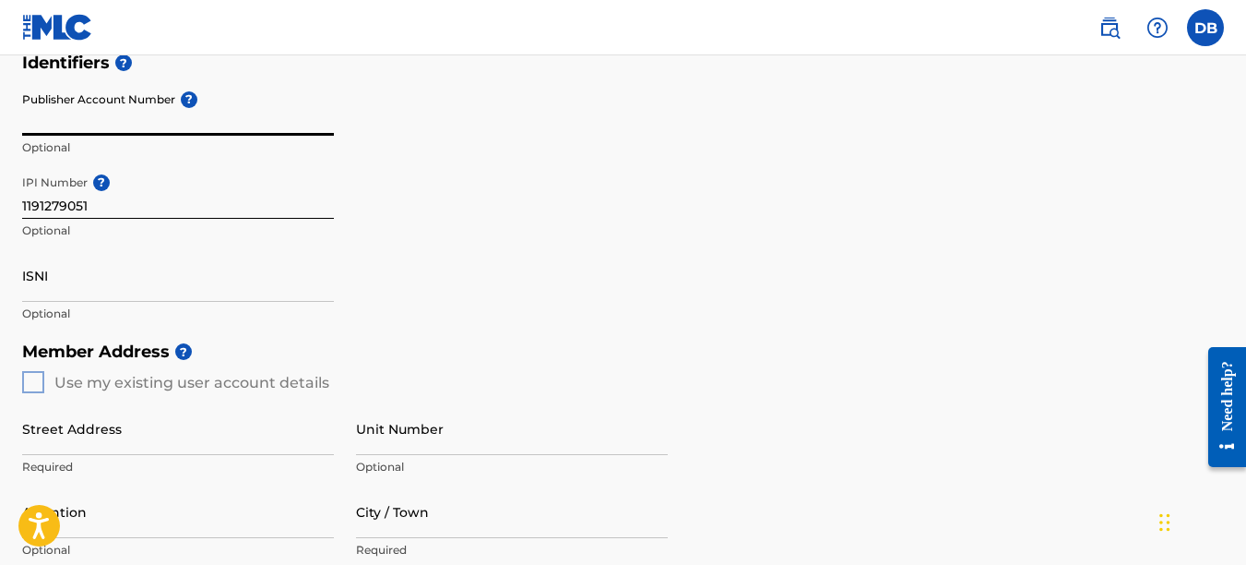
paste input "7078885"
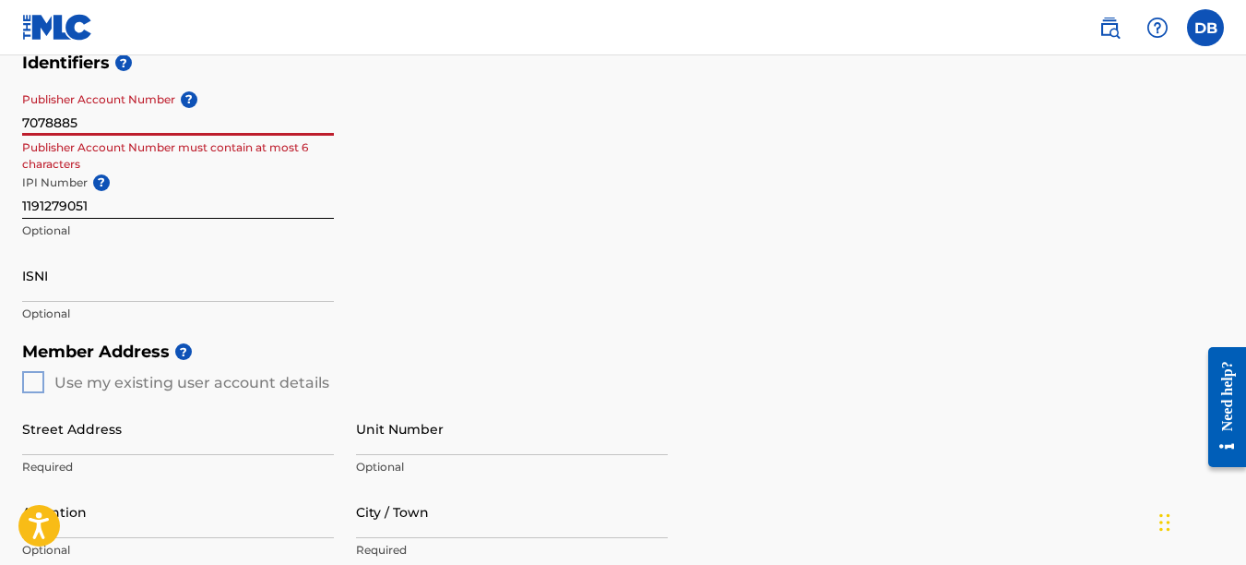
type input "7078885"
click at [440, 230] on div "Identifiers ? Publisher Account Number ? 7078885 Publisher Account Number must …" at bounding box center [623, 187] width 1202 height 289
drag, startPoint x: 93, startPoint y: 125, endPoint x: -1, endPoint y: 117, distance: 94.5
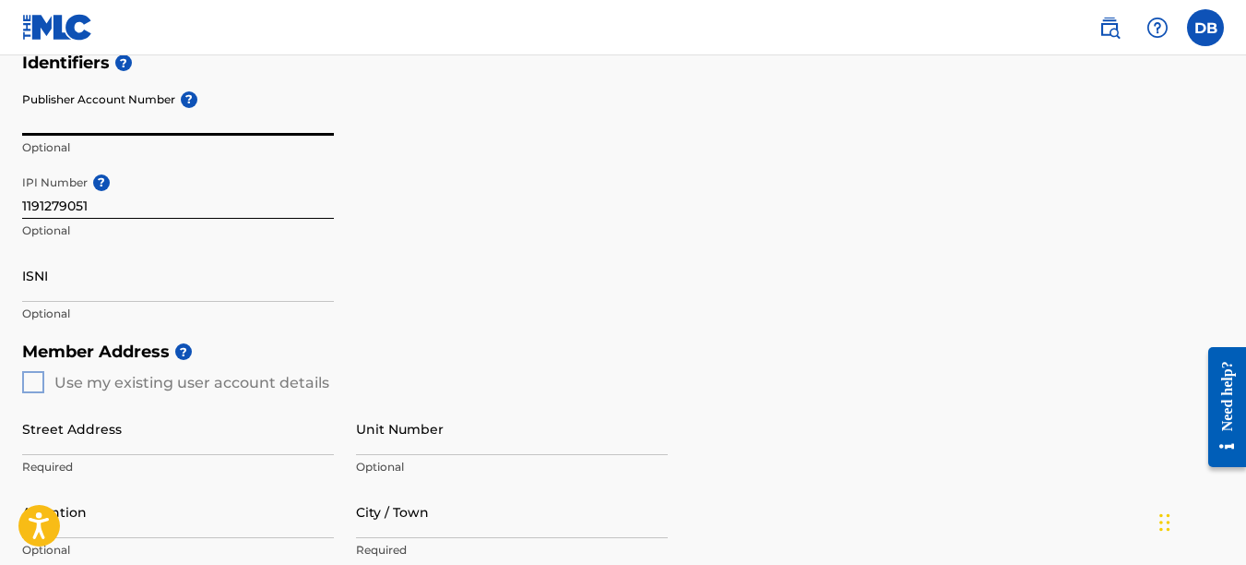
click at [461, 169] on div "Identifiers ? Publisher Account Number ? Optional IPI Number ? 1191279051 Optio…" at bounding box center [623, 187] width 1202 height 289
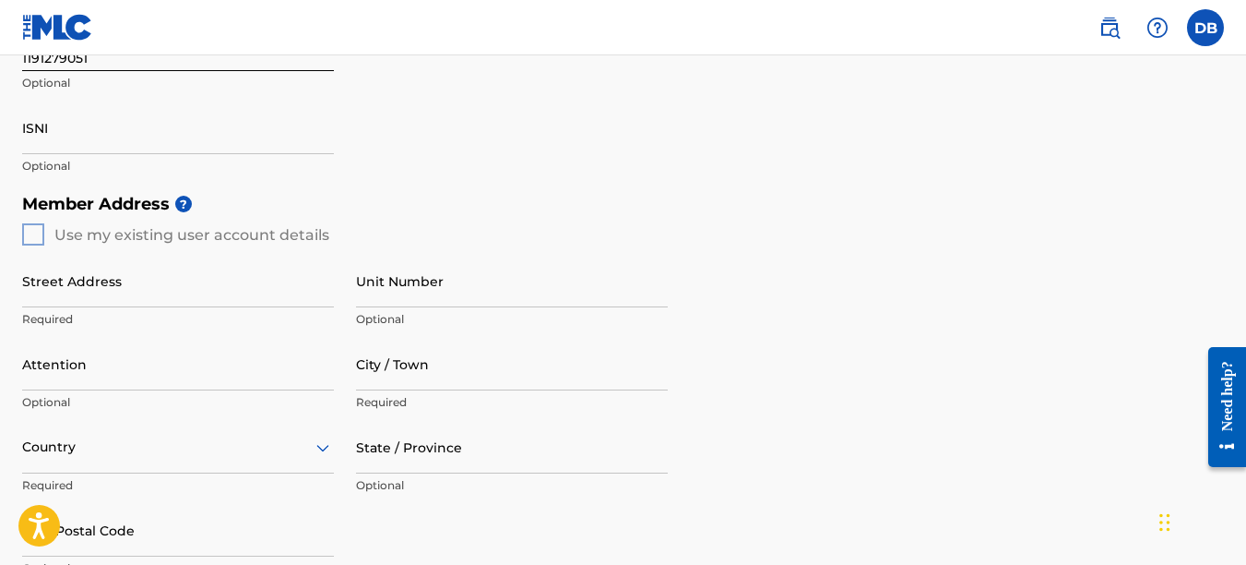
scroll to position [618, 0]
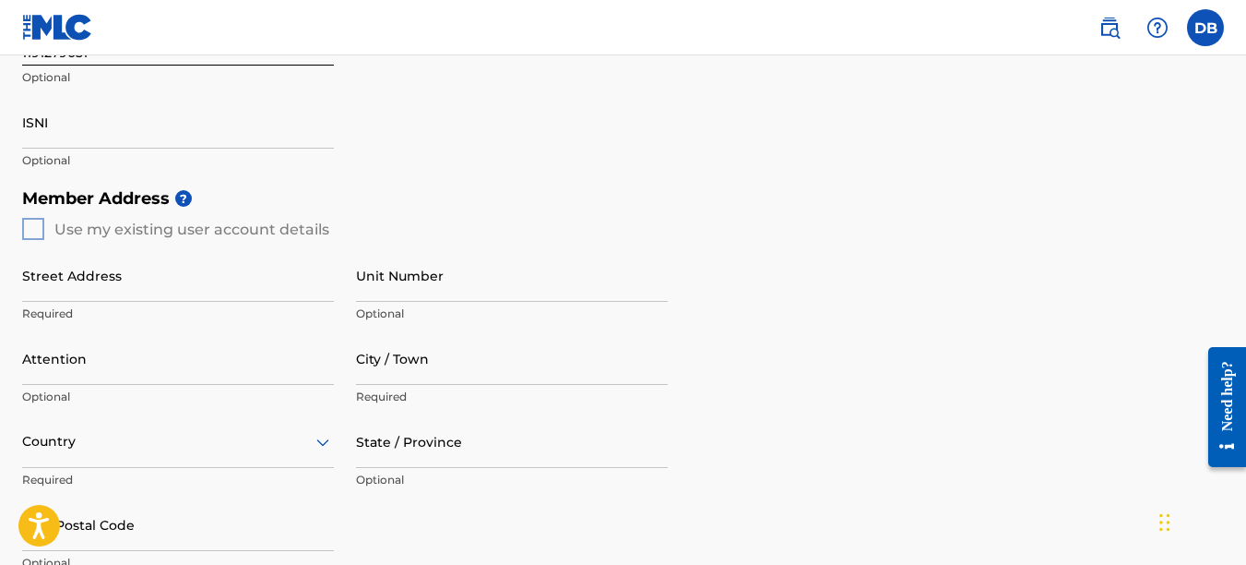
click at [116, 278] on input "Street Address" at bounding box center [178, 275] width 312 height 53
type input "[STREET_ADDRESS]"
type input "Minden"
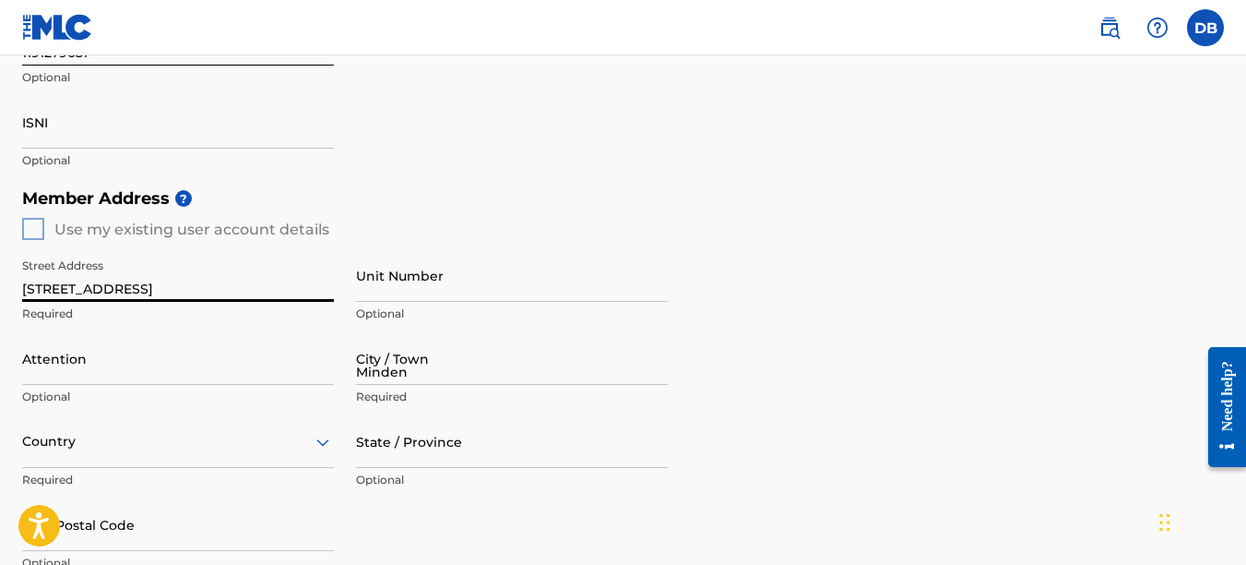
type input "[GEOGRAPHIC_DATA]"
type input "[US_STATE]"
type input "1"
type input "318"
type input "2680748"
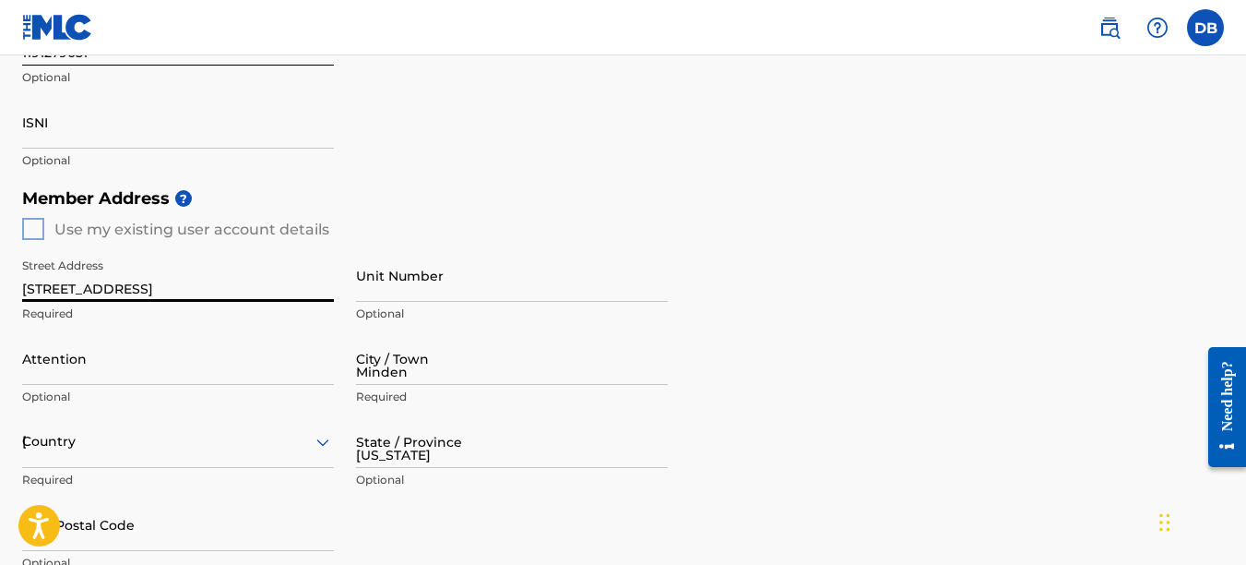
type input "[EMAIL_ADDRESS][DOMAIN_NAME]"
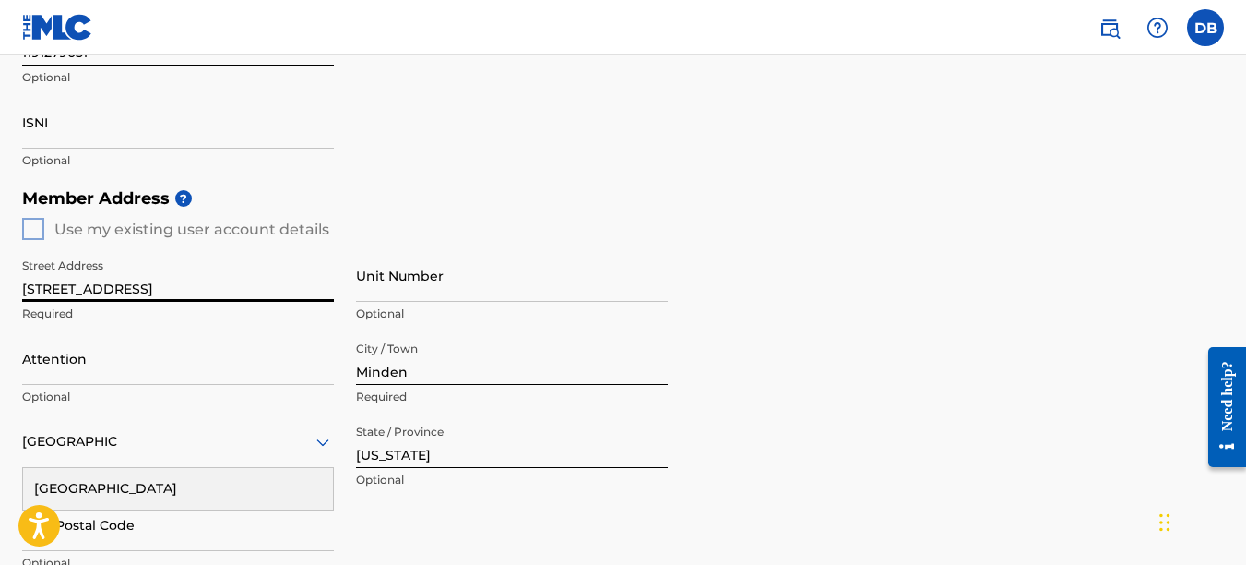
scroll to position [1026, 0]
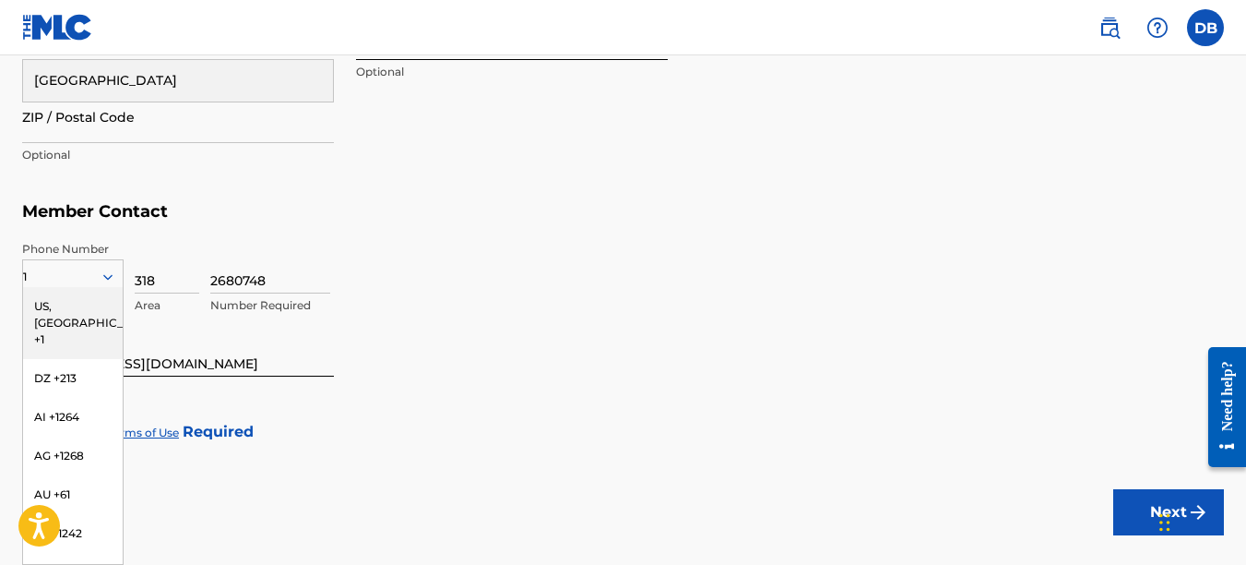
type input "71073"
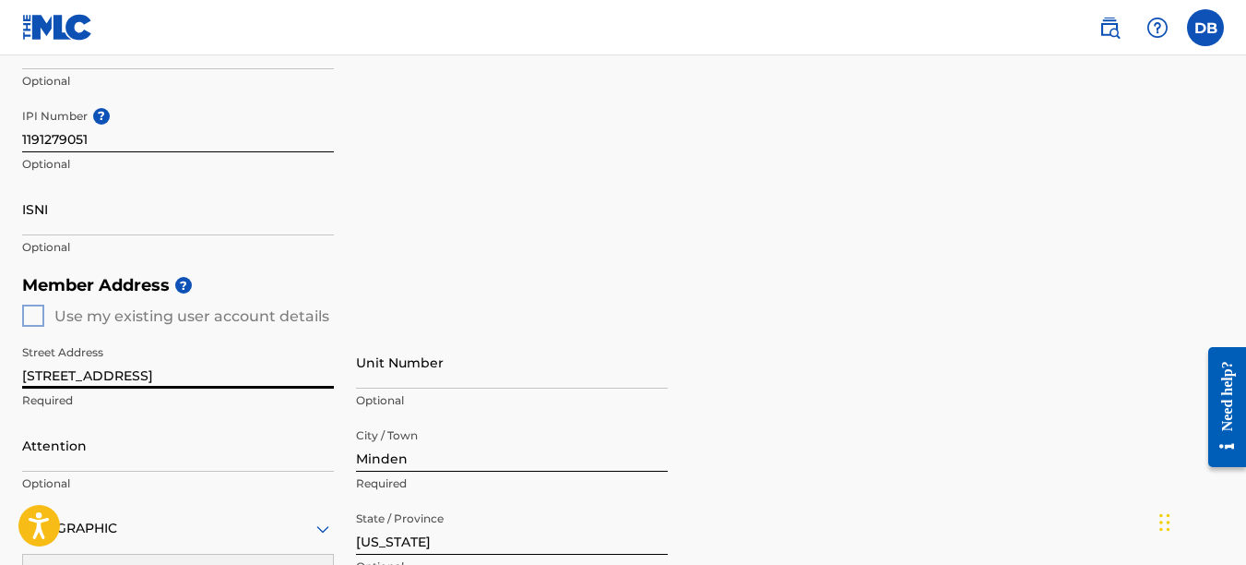
type input "[STREET_ADDRESS]"
click at [1163, 301] on h5 "Member Address ?" at bounding box center [623, 286] width 1202 height 40
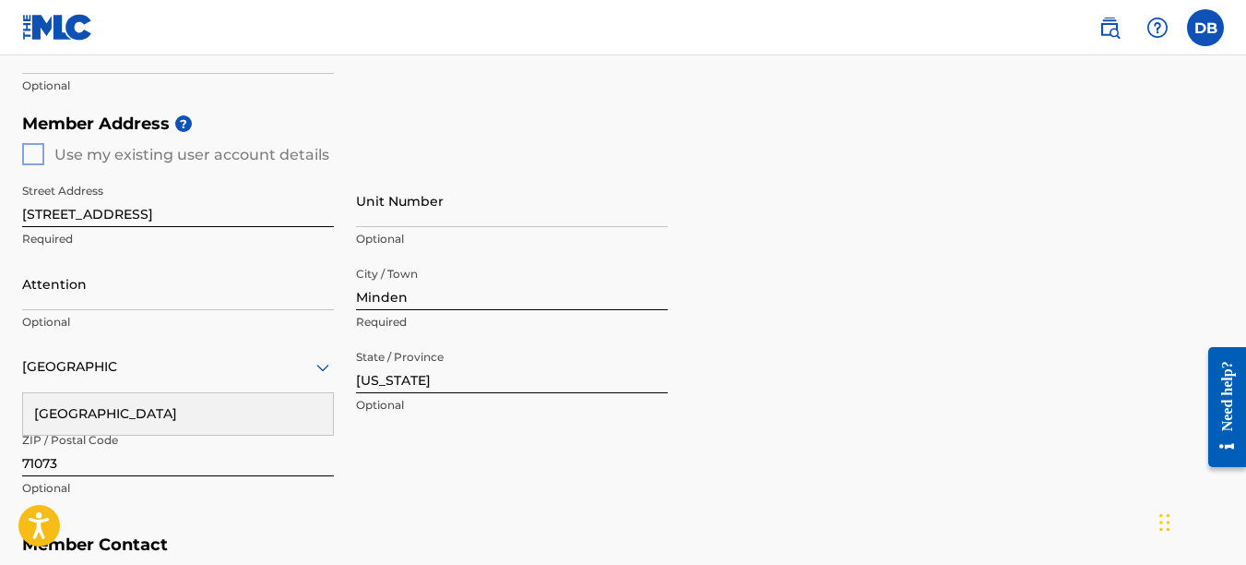
scroll to position [705, 0]
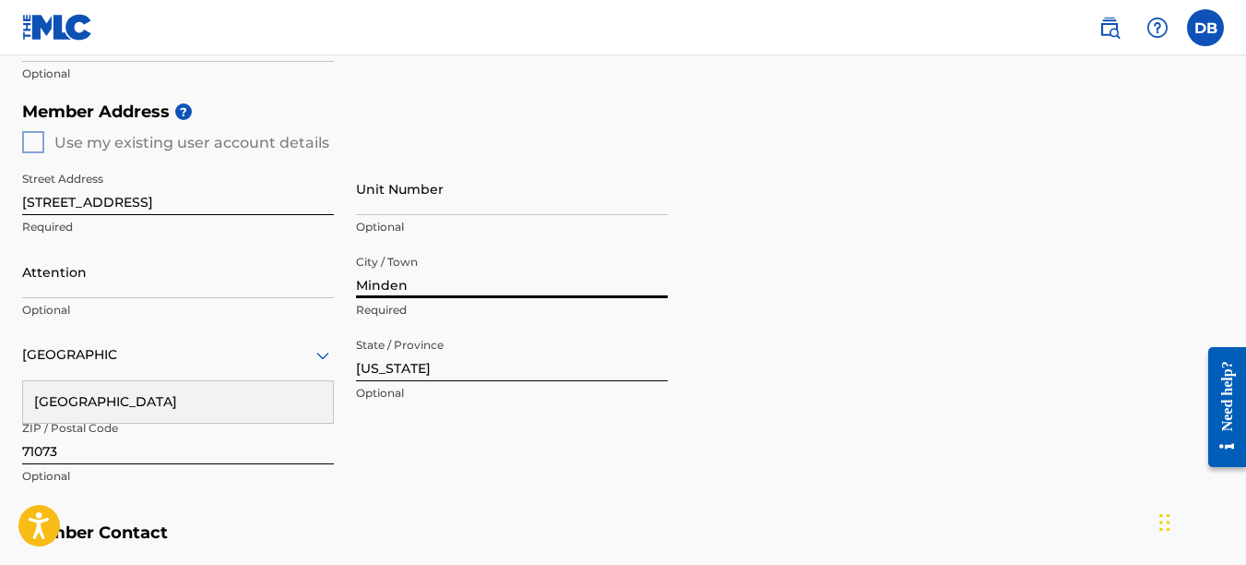
drag, startPoint x: 426, startPoint y: 288, endPoint x: 340, endPoint y: 290, distance: 85.8
click at [340, 290] on div "Street Address [STREET_ADDRESS] Required Unit Number Optional Attention Optiona…" at bounding box center [345, 328] width 646 height 351
type input "[PERSON_NAME]"
click at [865, 194] on div "Member Address ? Use my existing user account details Street Address [STREET_AD…" at bounding box center [623, 303] width 1202 height 422
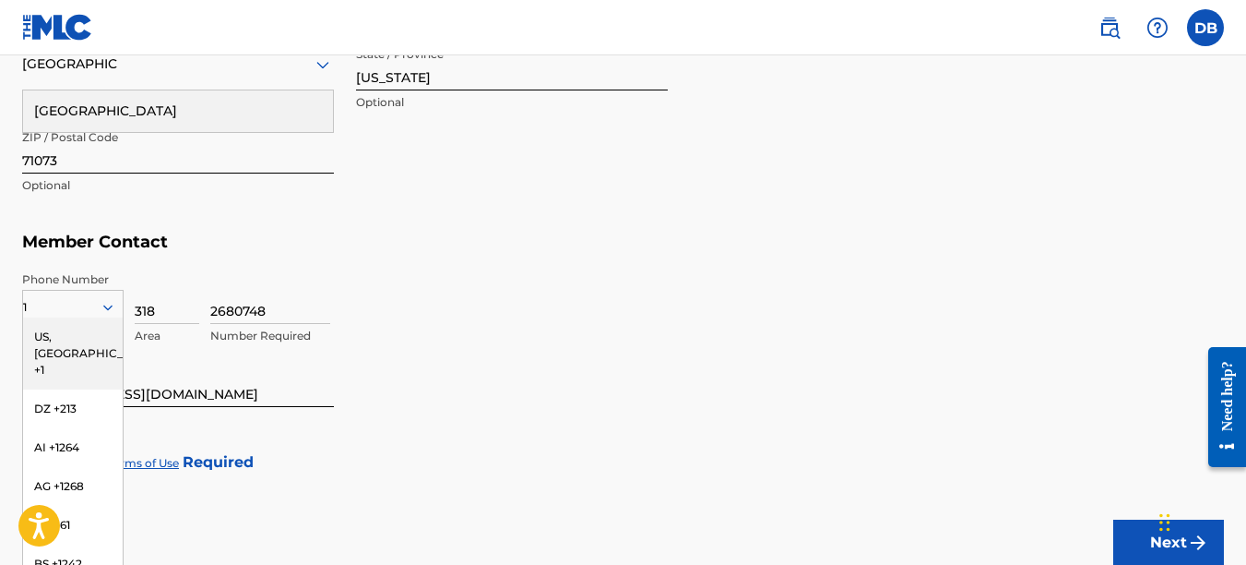
scroll to position [998, 0]
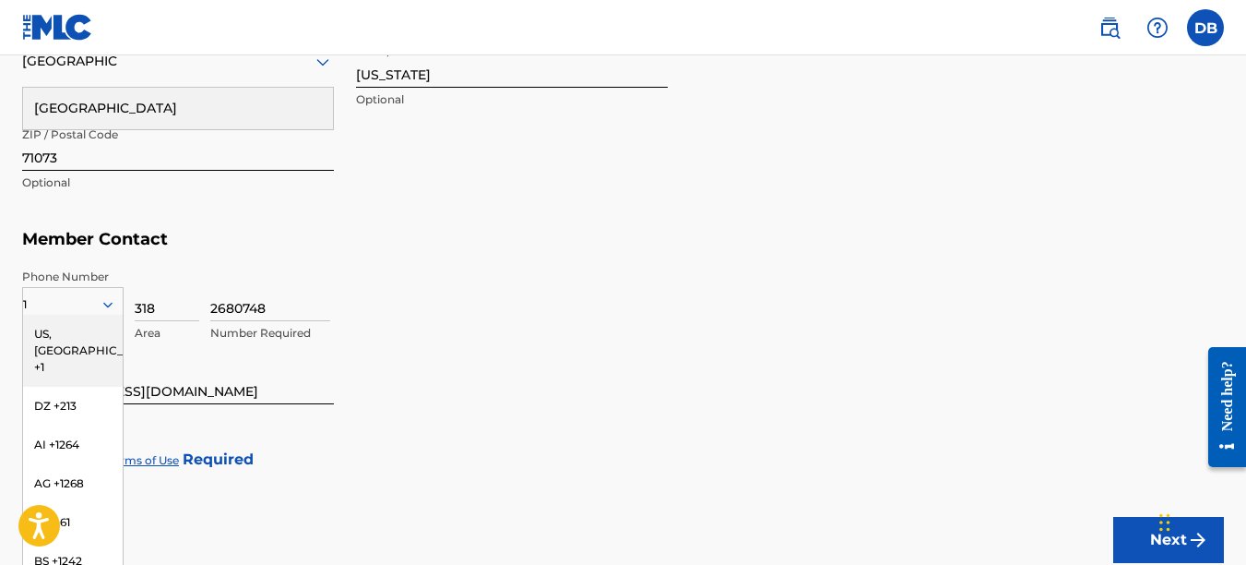
click at [590, 334] on div "2680748 Number Required" at bounding box center [717, 309] width 1014 height 83
click at [54, 324] on div "US, [GEOGRAPHIC_DATA] +1" at bounding box center [73, 351] width 100 height 72
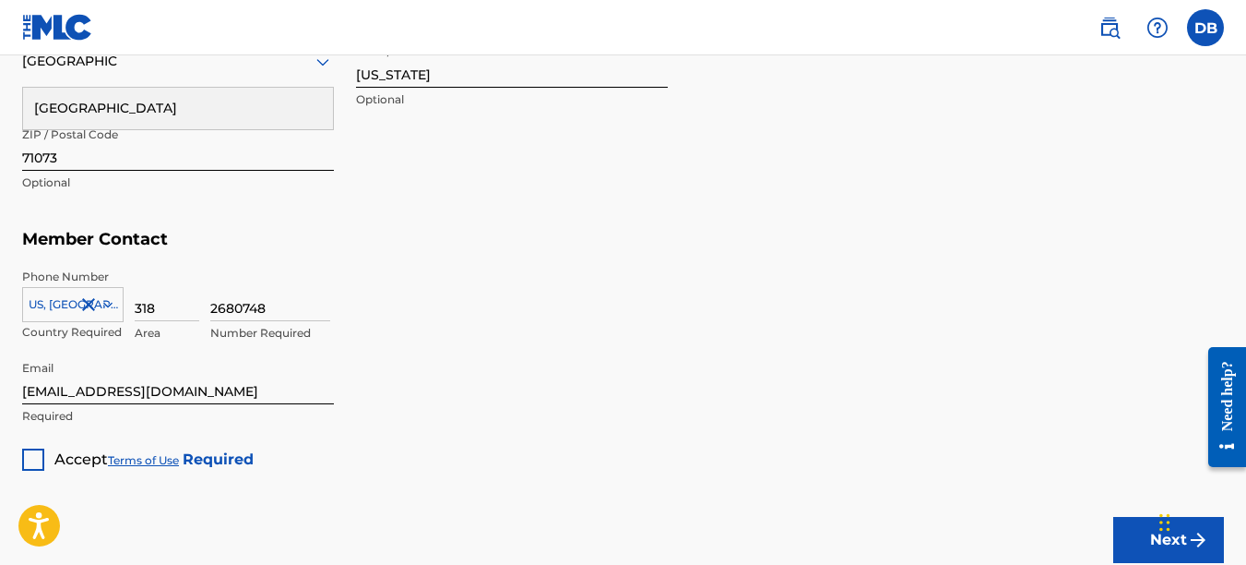
click at [634, 294] on div "2680748 Number Required" at bounding box center [717, 309] width 1014 height 83
click at [858, 343] on div "2680748 Number Required" at bounding box center [717, 309] width 1014 height 83
drag, startPoint x: 275, startPoint y: 304, endPoint x: 184, endPoint y: 318, distance: 92.4
click at [184, 318] on div "[GEOGRAPHIC_DATA], [GEOGRAPHIC_DATA] +1 Country Required 318 Area 2680748 Numbe…" at bounding box center [623, 309] width 1202 height 83
type input "5148254"
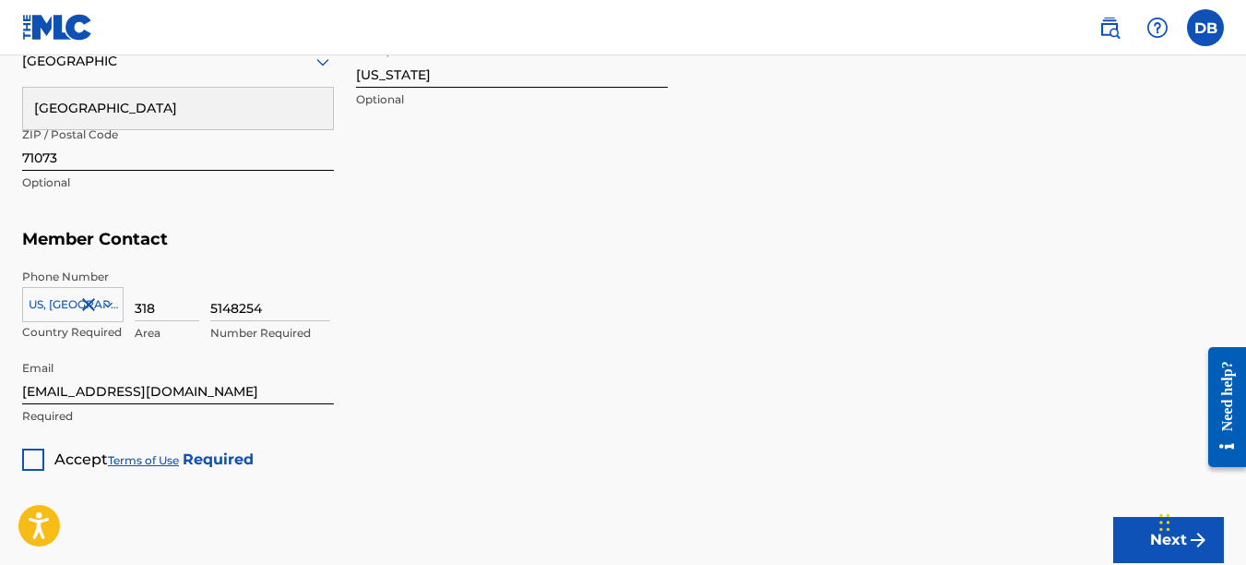
click at [598, 214] on div "Member Address ? Use my existing user account details Street Address [STREET_AD…" at bounding box center [623, 10] width 1202 height 422
drag, startPoint x: 304, startPoint y: 380, endPoint x: -4, endPoint y: 378, distance: 307.2
type input "[EMAIL_ADDRESS][DOMAIN_NAME]"
type input "1"
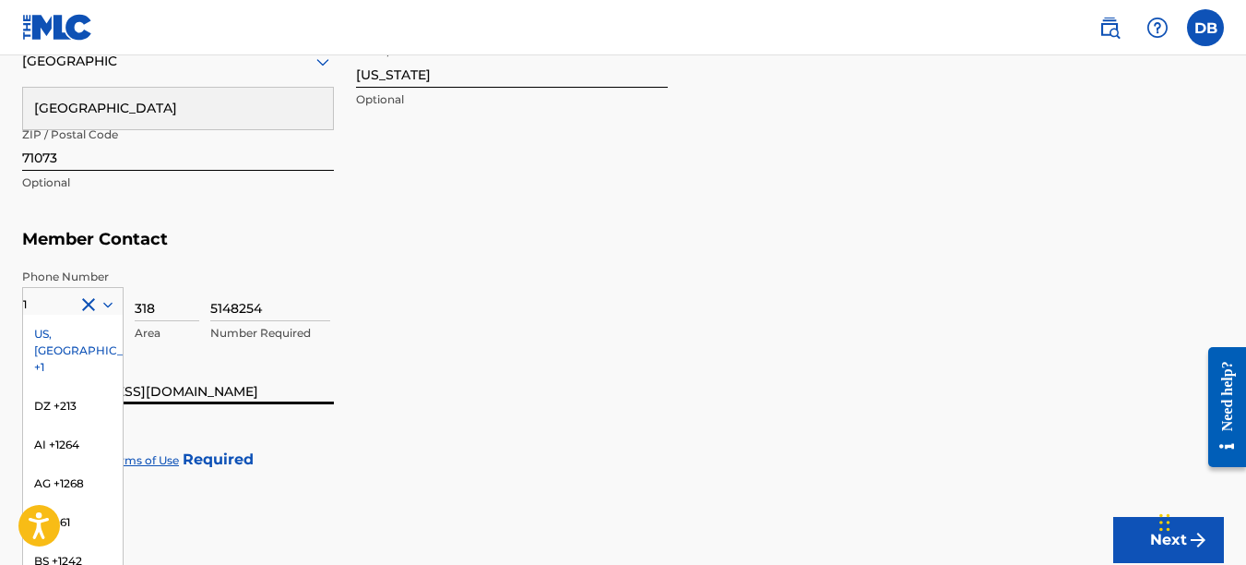
scroll to position [1026, 0]
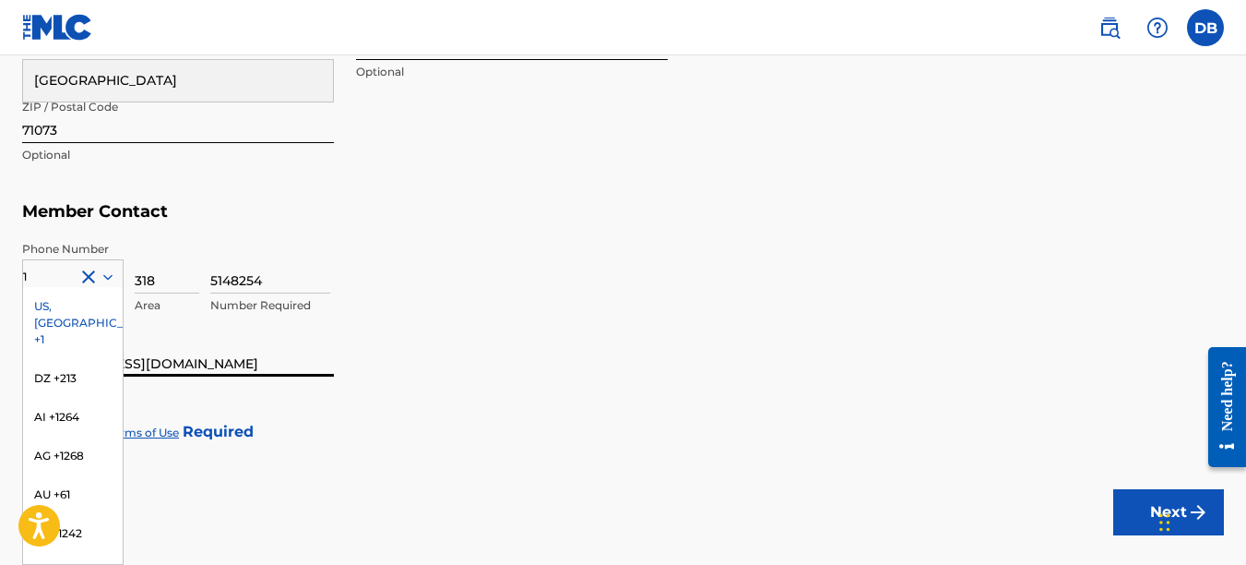
type input "[EMAIL_ADDRESS][DOMAIN_NAME]"
click at [68, 313] on div "US, [GEOGRAPHIC_DATA] +1" at bounding box center [73, 323] width 100 height 72
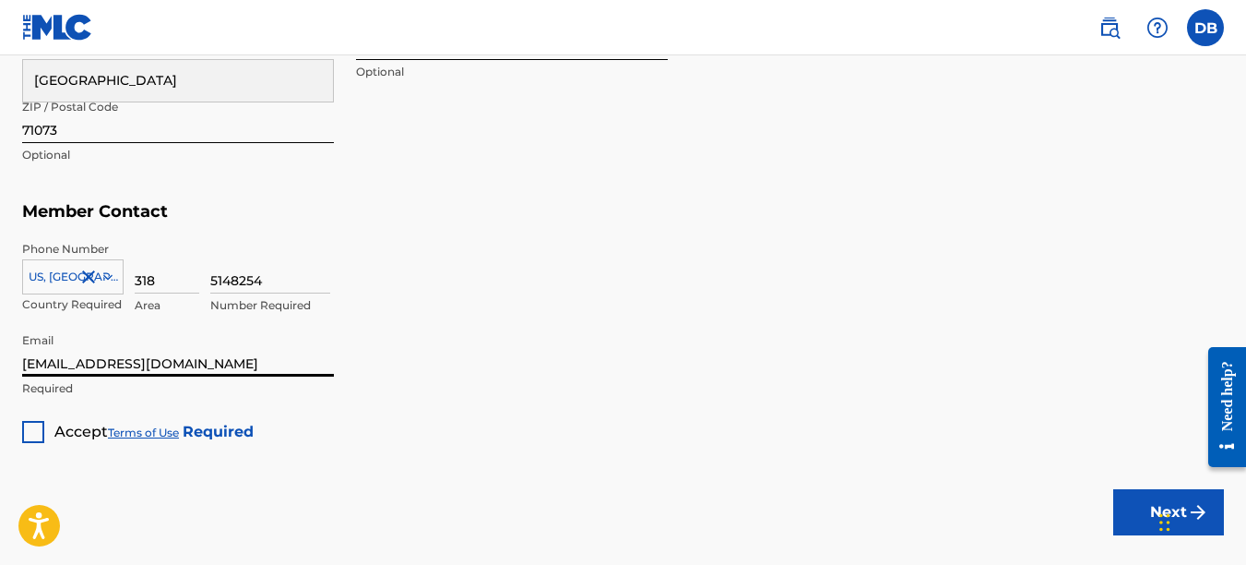
drag, startPoint x: 246, startPoint y: 357, endPoint x: -4, endPoint y: 369, distance: 250.3
type input "[EMAIL_ADDRESS][DOMAIN_NAME]"
type input "1"
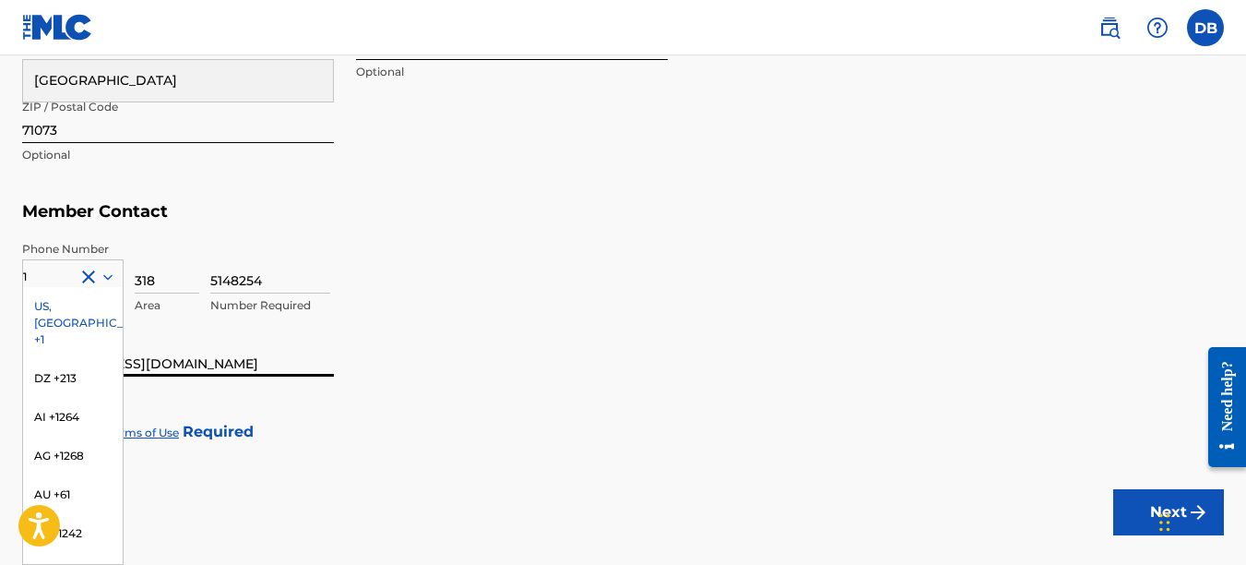
drag, startPoint x: 242, startPoint y: 363, endPoint x: 231, endPoint y: 360, distance: 11.4
click at [231, 360] on input "[EMAIL_ADDRESS][DOMAIN_NAME]" at bounding box center [178, 350] width 312 height 53
drag, startPoint x: 241, startPoint y: 361, endPoint x: 30, endPoint y: 364, distance: 210.4
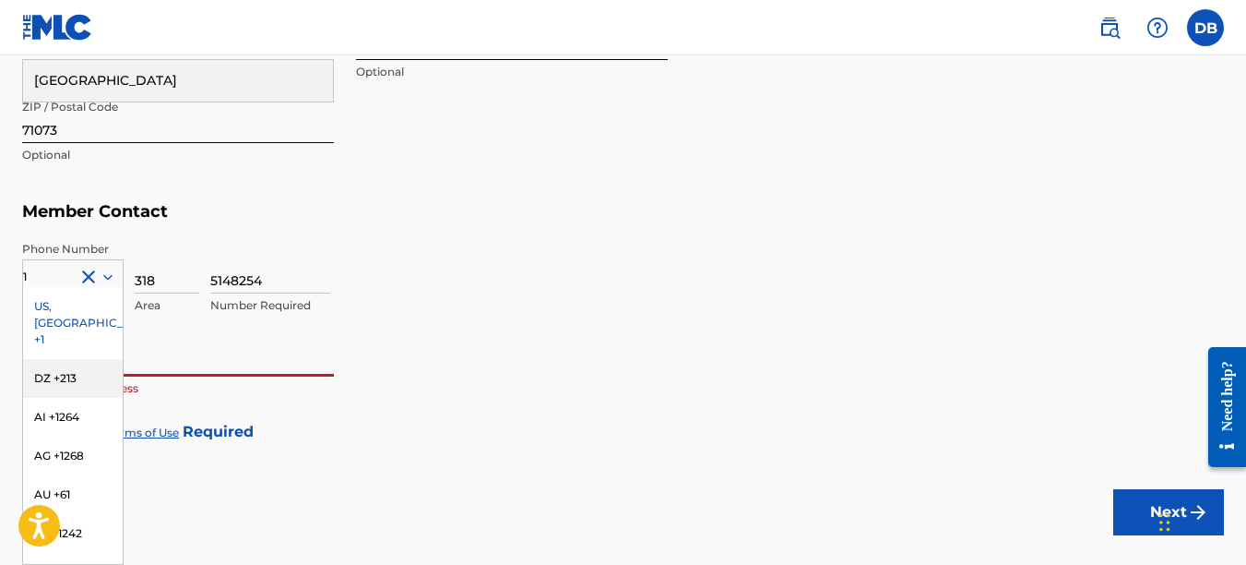
type input "c"
click at [37, 304] on div "US, [GEOGRAPHIC_DATA] +1" at bounding box center [73, 323] width 100 height 72
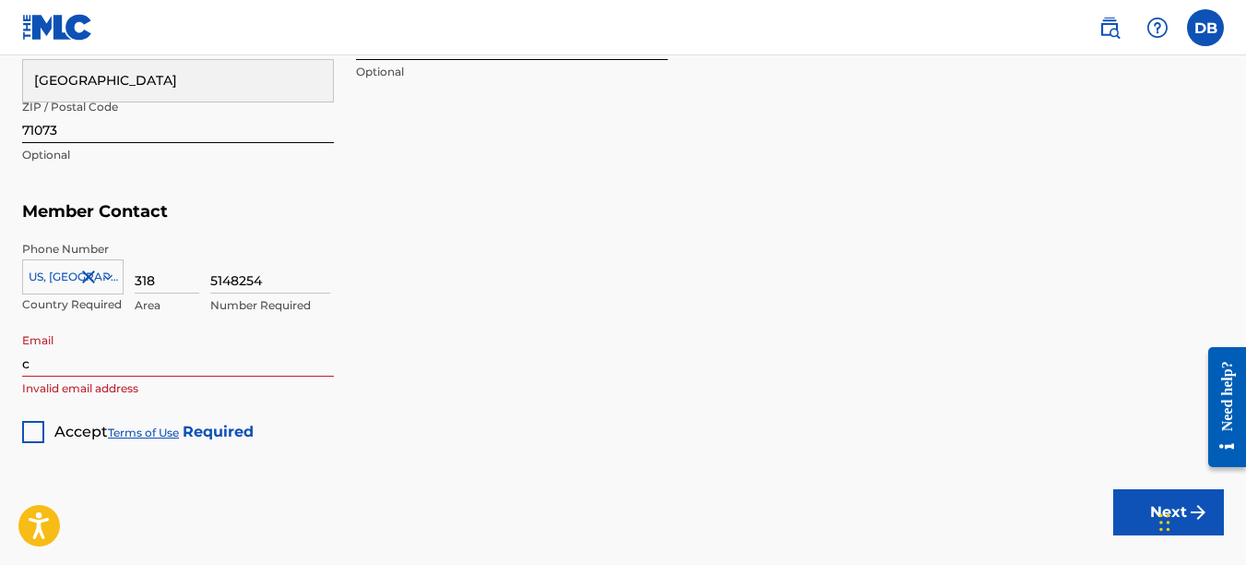
click at [69, 364] on input "c" at bounding box center [178, 350] width 312 height 53
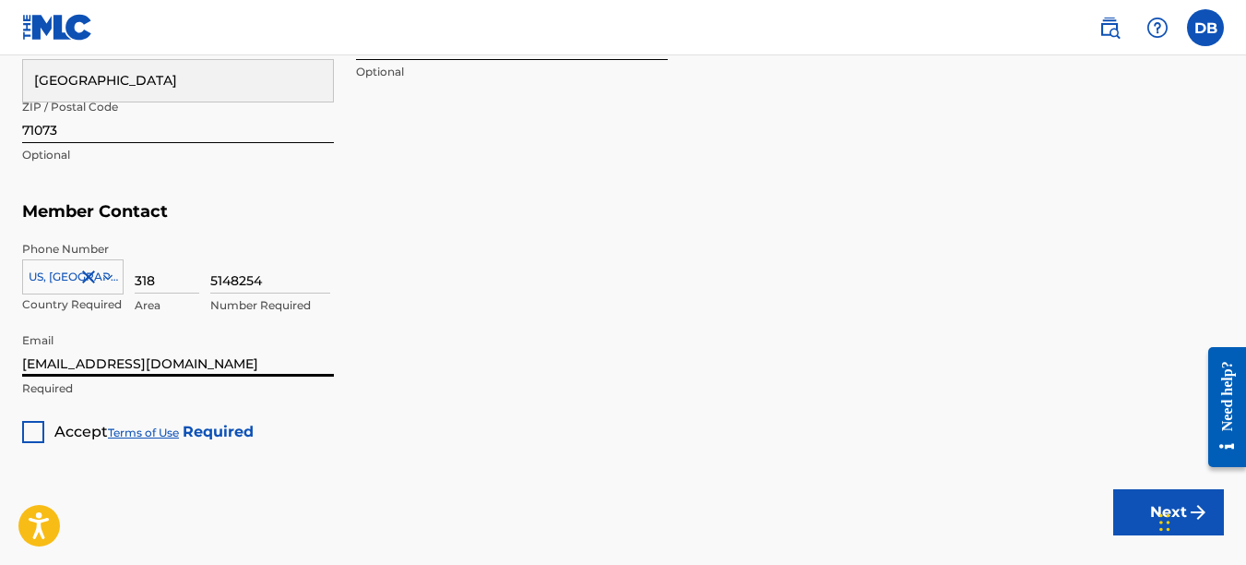
type input "[EMAIL_ADDRESS][DOMAIN_NAME]"
click at [480, 314] on div "5148254 Number Required" at bounding box center [717, 282] width 1014 height 83
click at [41, 430] on div at bounding box center [33, 432] width 22 height 22
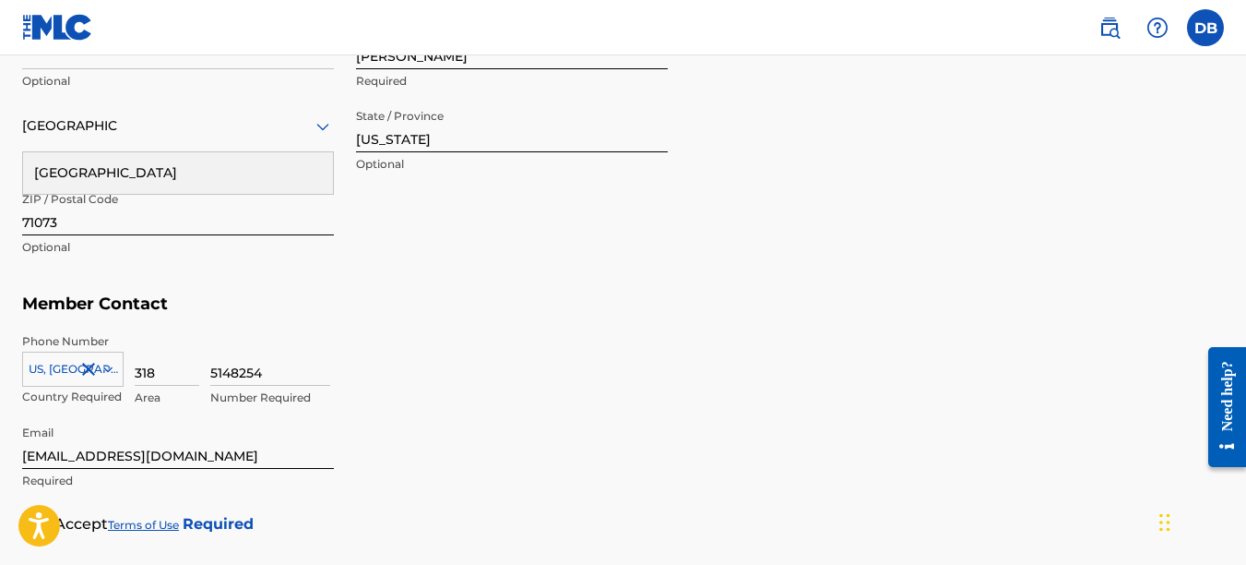
scroll to position [1131, 0]
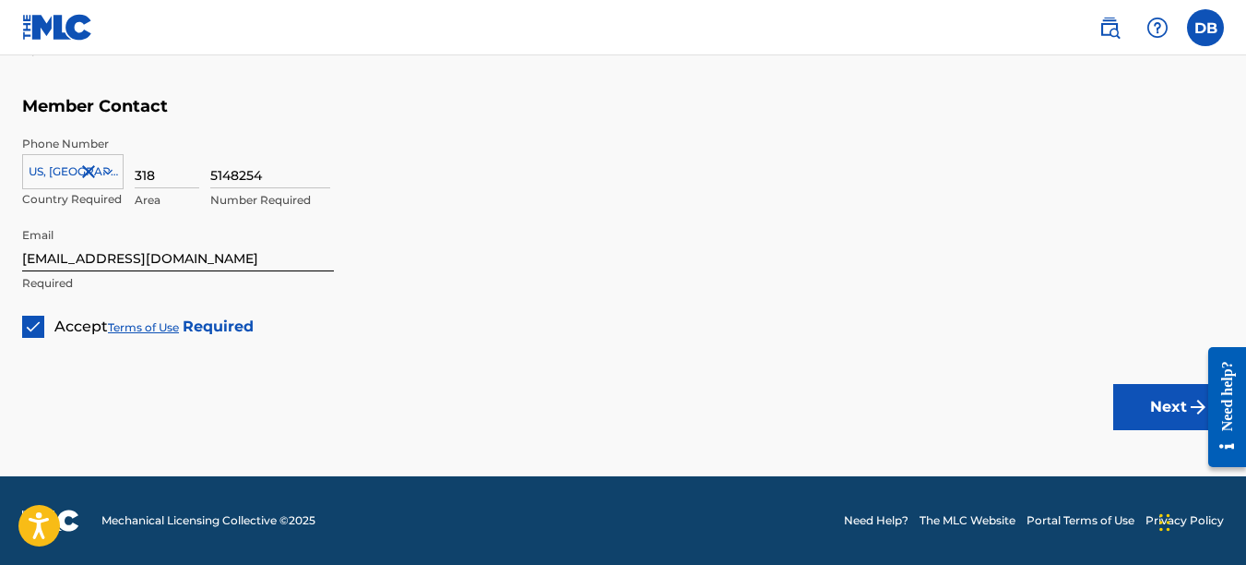
click at [1150, 405] on button "Next" at bounding box center [1169, 407] width 111 height 46
click at [1163, 407] on button "Next" at bounding box center [1169, 407] width 111 height 46
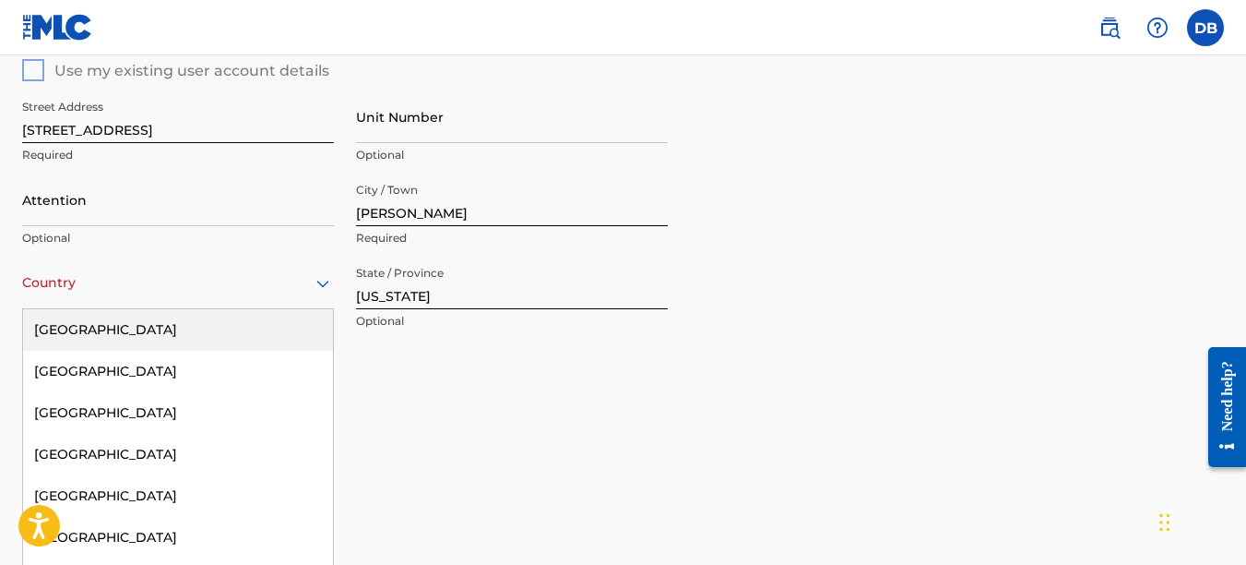
click at [297, 287] on div "223 results available. Use Up and Down to choose options, press Enter to select…" at bounding box center [178, 282] width 312 height 53
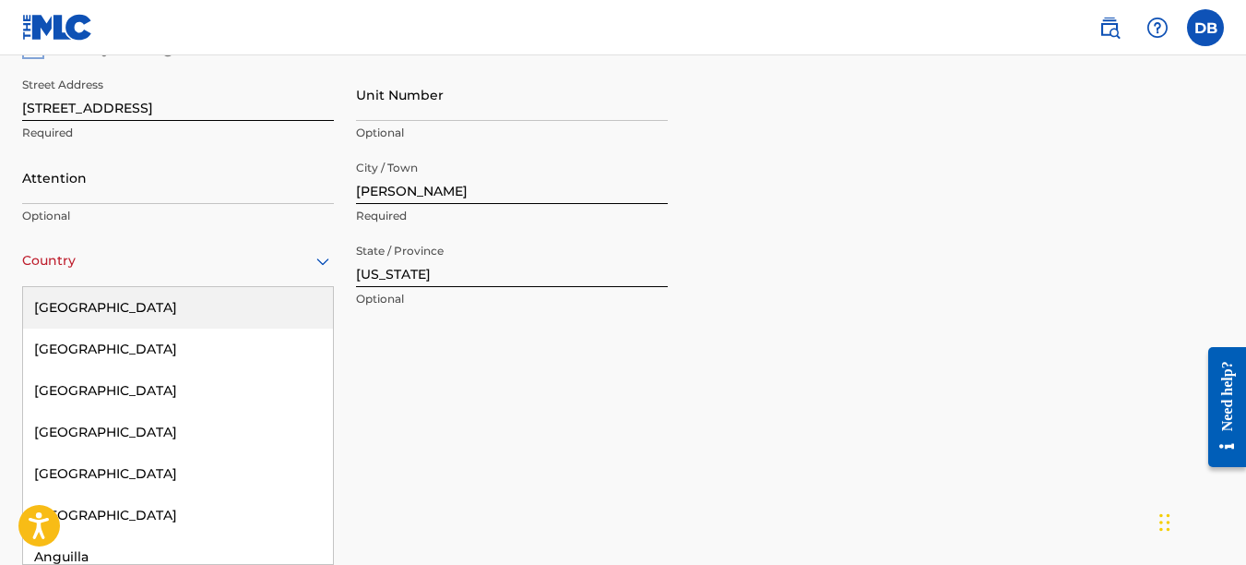
click at [219, 307] on div "[GEOGRAPHIC_DATA]" at bounding box center [178, 308] width 310 height 42
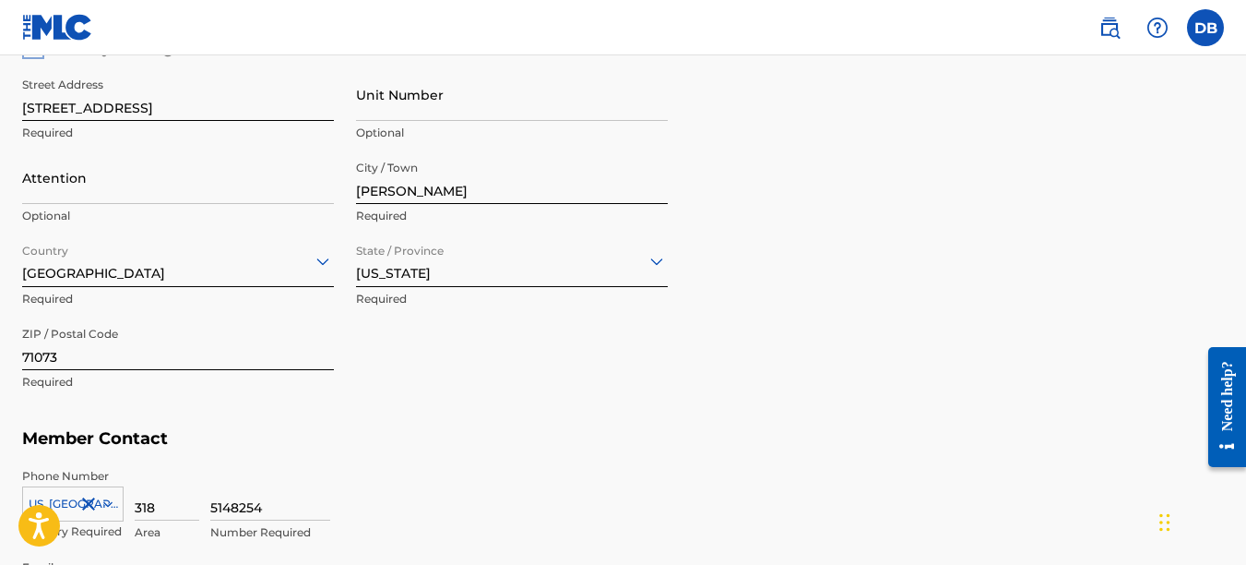
drag, startPoint x: 1245, startPoint y: 291, endPoint x: 1247, endPoint y: 346, distance: 55.4
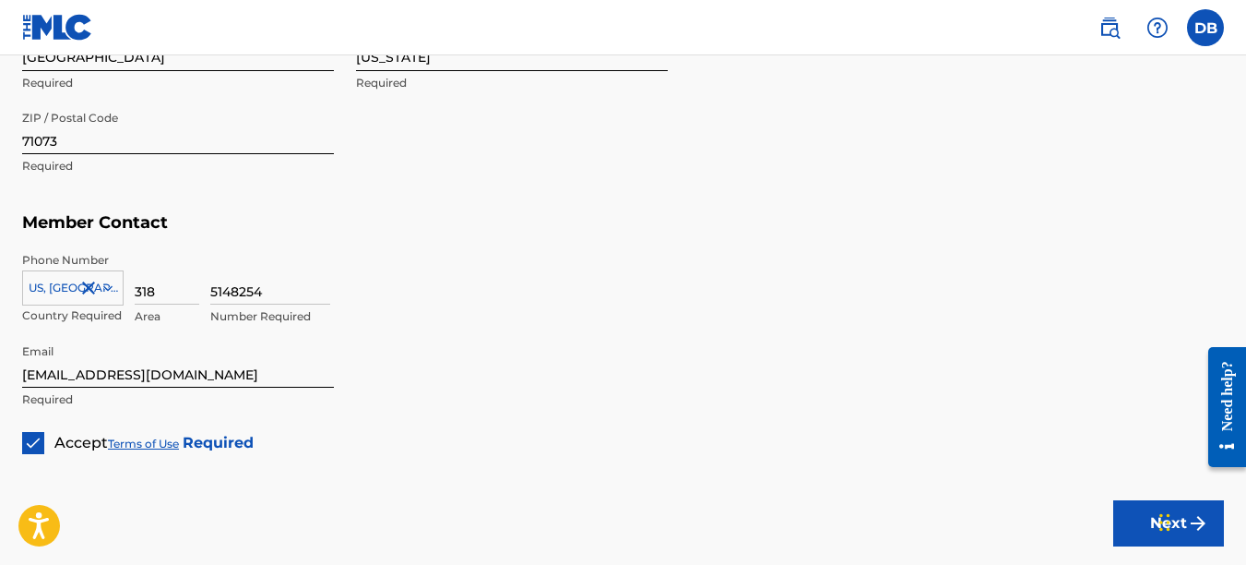
scroll to position [1092, 0]
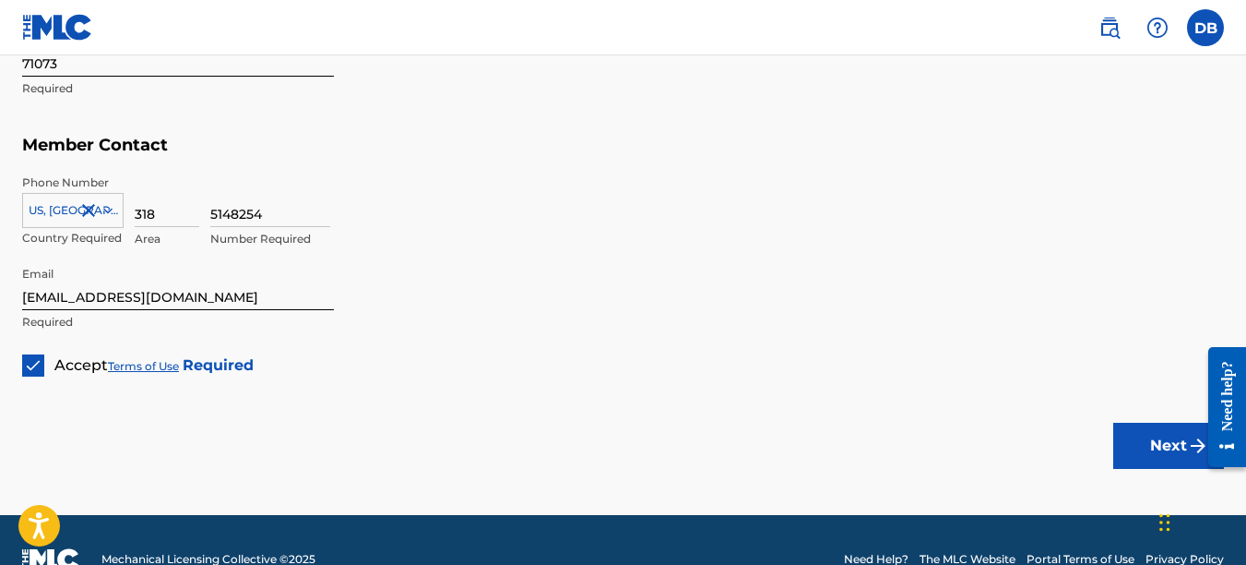
click at [1172, 451] on button "Next" at bounding box center [1169, 446] width 111 height 46
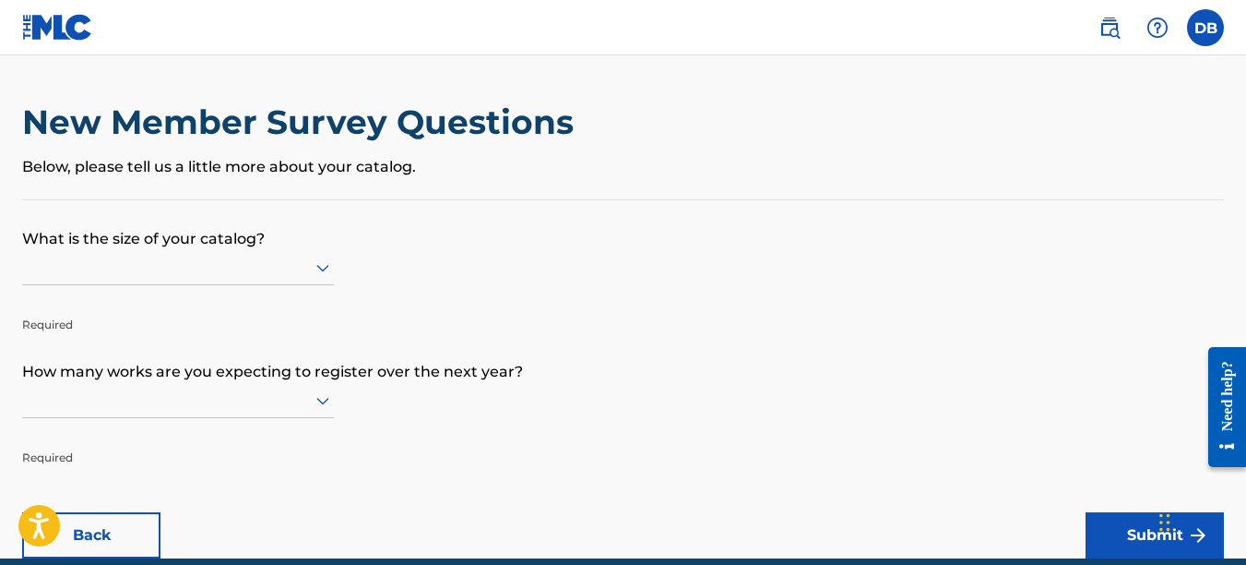
click at [302, 265] on div at bounding box center [178, 267] width 312 height 23
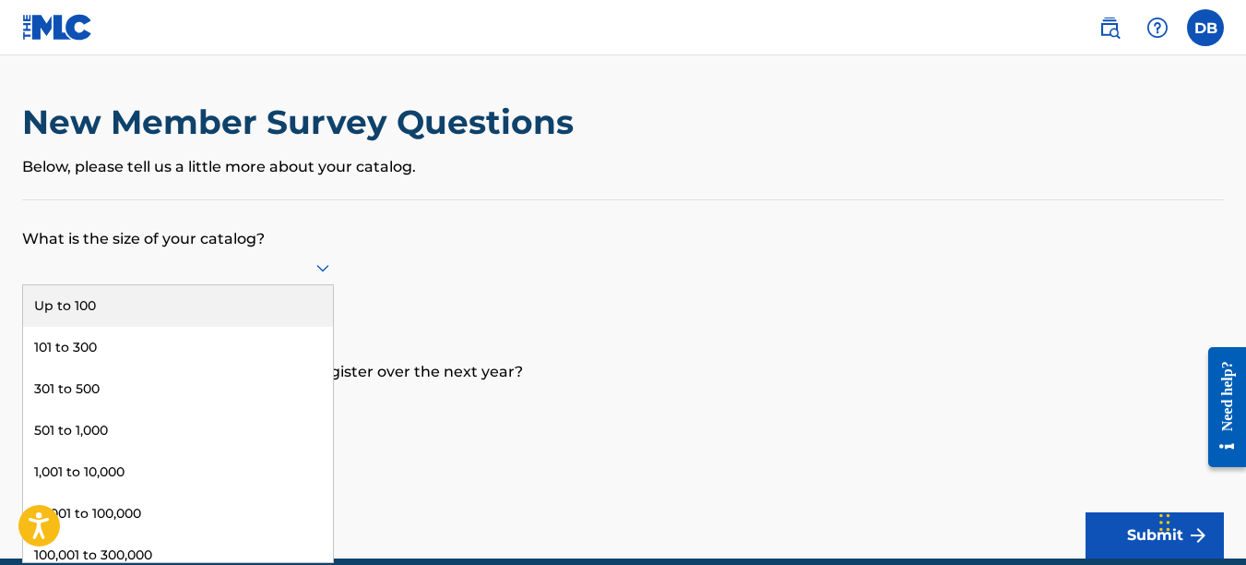
click at [215, 304] on div "Up to 100" at bounding box center [178, 306] width 310 height 42
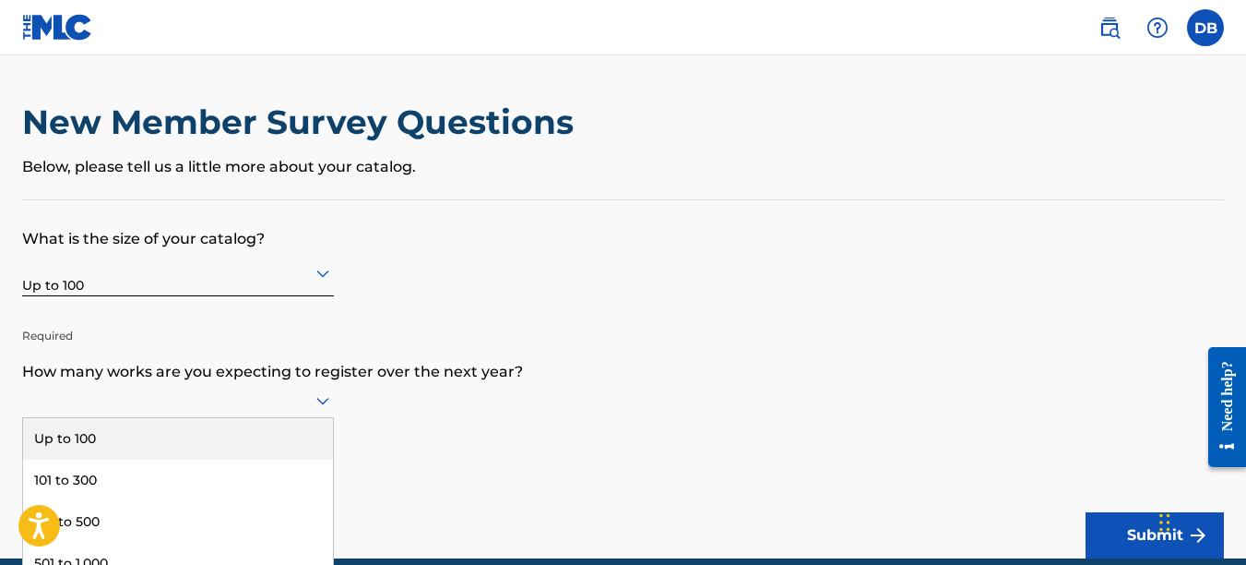
scroll to position [82, 0]
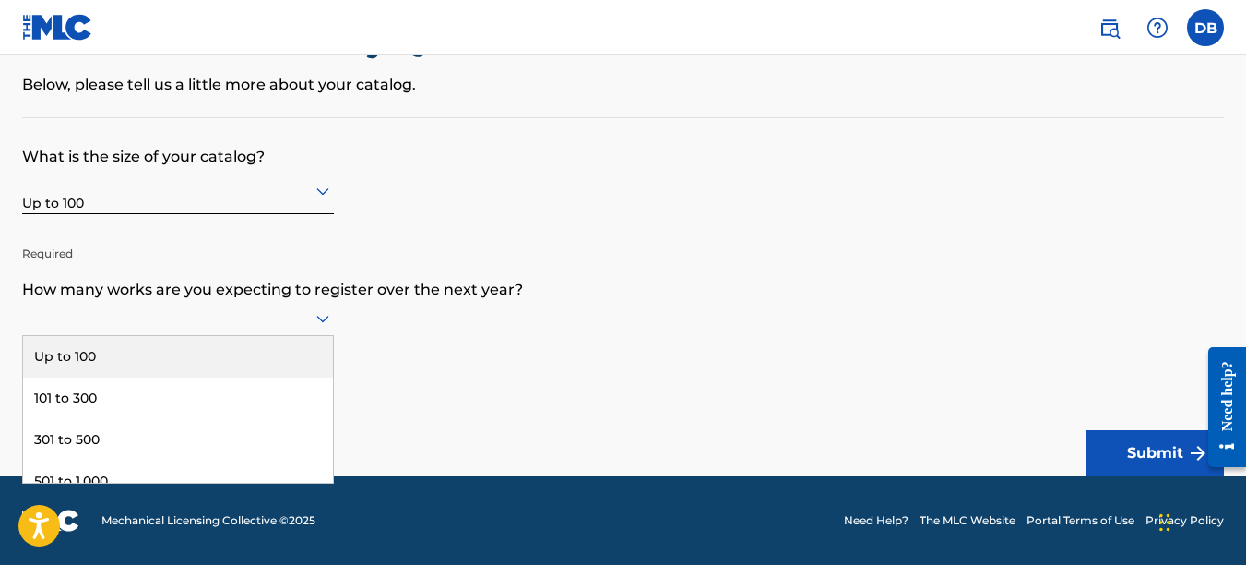
click at [266, 336] on div "9 results available. Use Up and Down to choose options, press Enter to select t…" at bounding box center [178, 318] width 312 height 35
click at [220, 355] on div "Up to 100" at bounding box center [178, 357] width 310 height 42
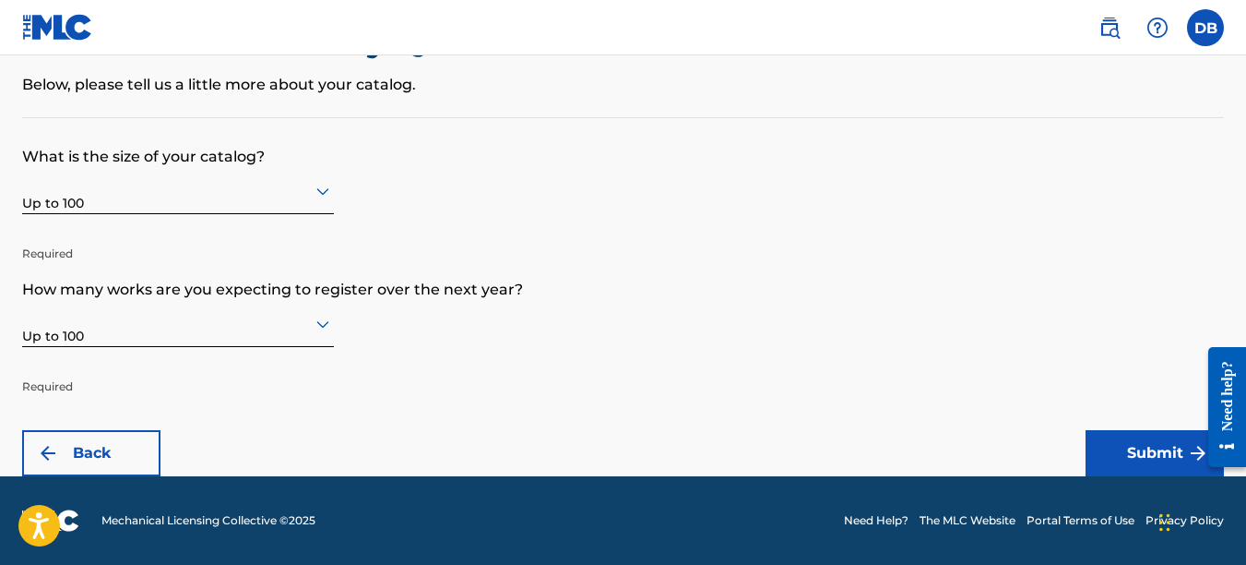
click at [1148, 447] on button "Submit" at bounding box center [1155, 453] width 138 height 46
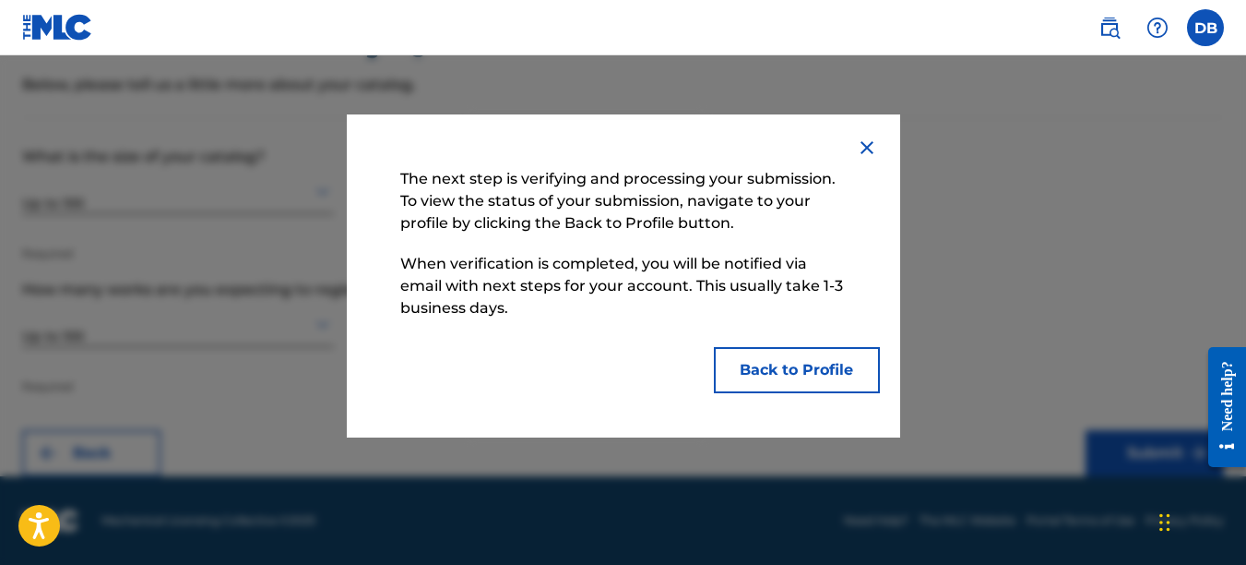
click at [813, 364] on button "Back to Profile" at bounding box center [797, 370] width 166 height 46
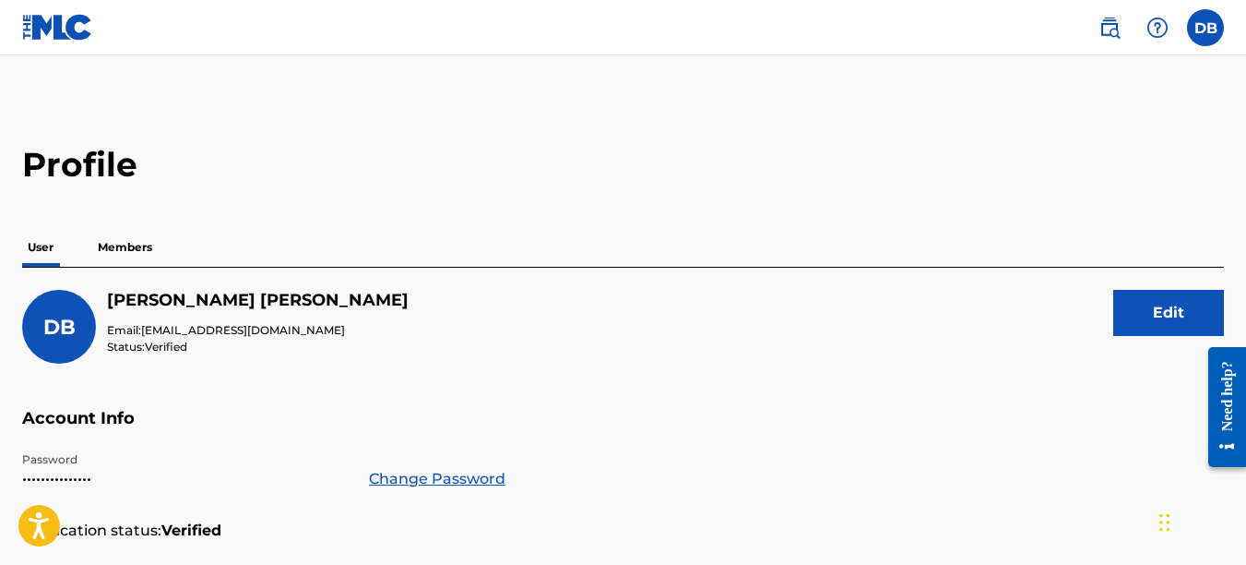
click at [1209, 29] on label at bounding box center [1205, 27] width 37 height 37
click at [1206, 28] on input "DB [PERSON_NAME] [EMAIL_ADDRESS][DOMAIN_NAME] Notification Preferences Profile …" at bounding box center [1206, 28] width 0 height 0
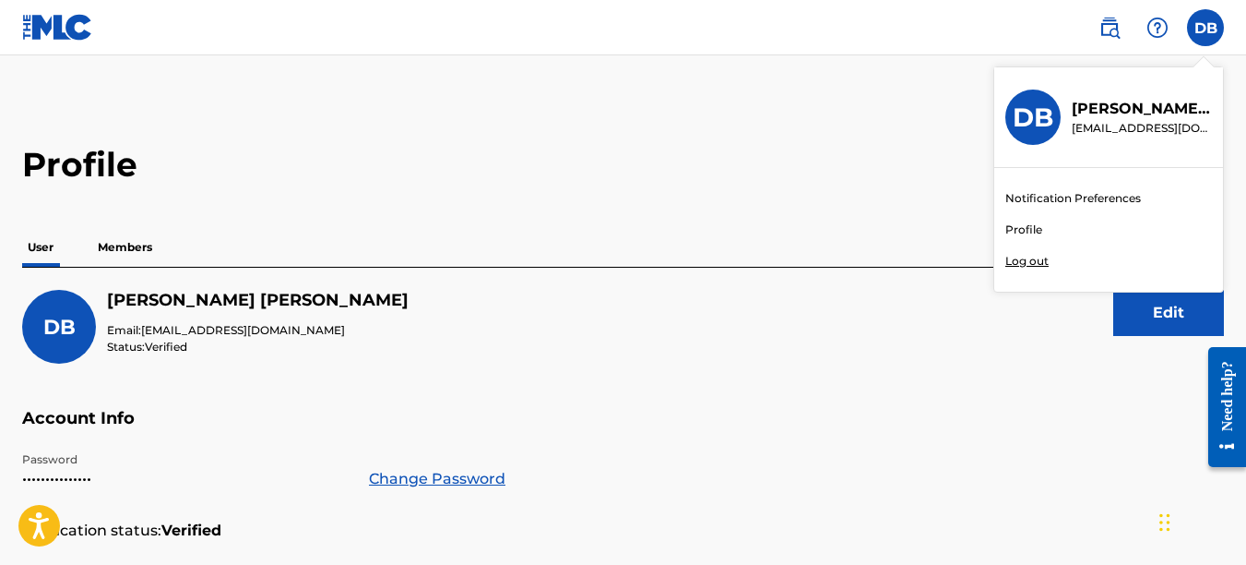
click at [1035, 260] on p "Log out" at bounding box center [1027, 261] width 43 height 17
click at [1206, 28] on input "DB [PERSON_NAME] [EMAIL_ADDRESS][DOMAIN_NAME] Notification Preferences Profile …" at bounding box center [1206, 28] width 0 height 0
